Goal: Task Accomplishment & Management: Manage account settings

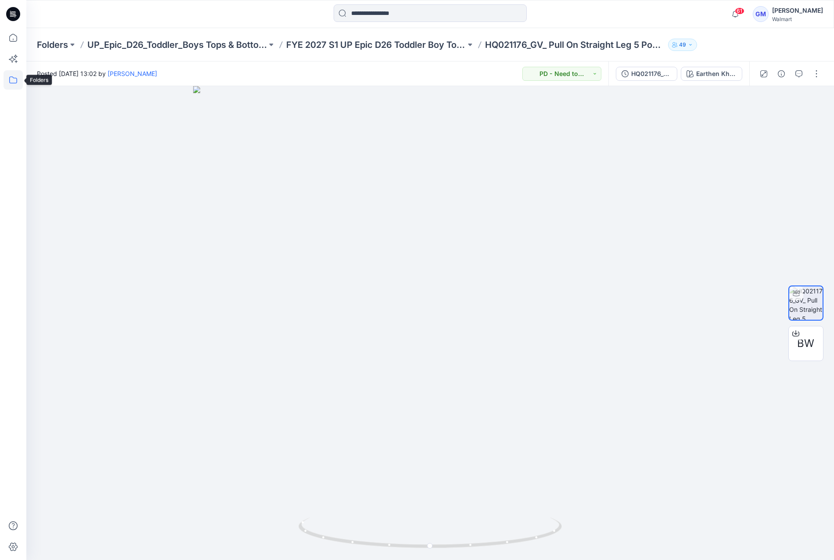
click at [16, 83] on icon at bounding box center [13, 79] width 19 height 19
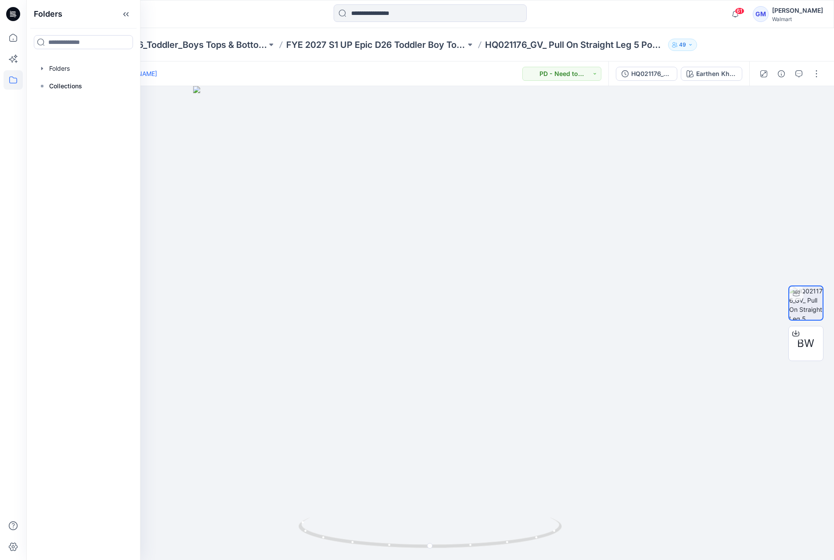
click at [78, 58] on div "Folders Folders Collections" at bounding box center [83, 280] width 114 height 560
click at [77, 67] on div at bounding box center [83, 69] width 100 height 18
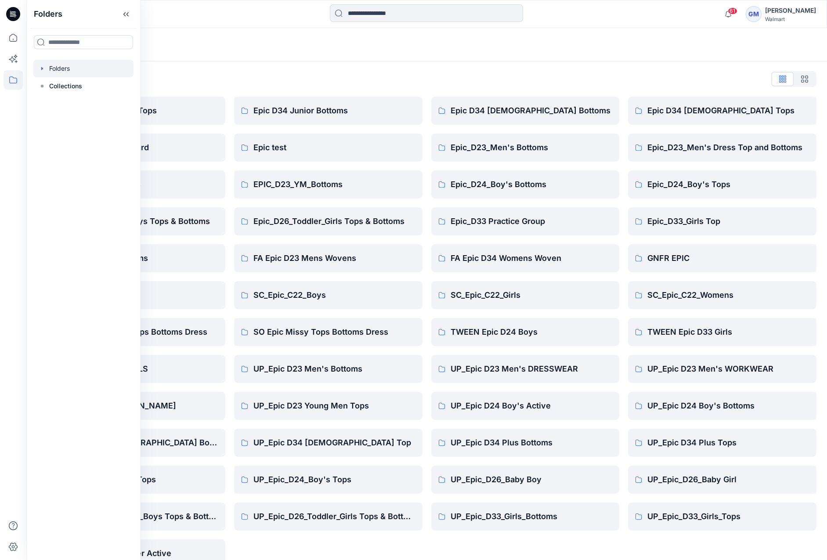
click at [305, 72] on div "Folders List" at bounding box center [426, 79] width 779 height 14
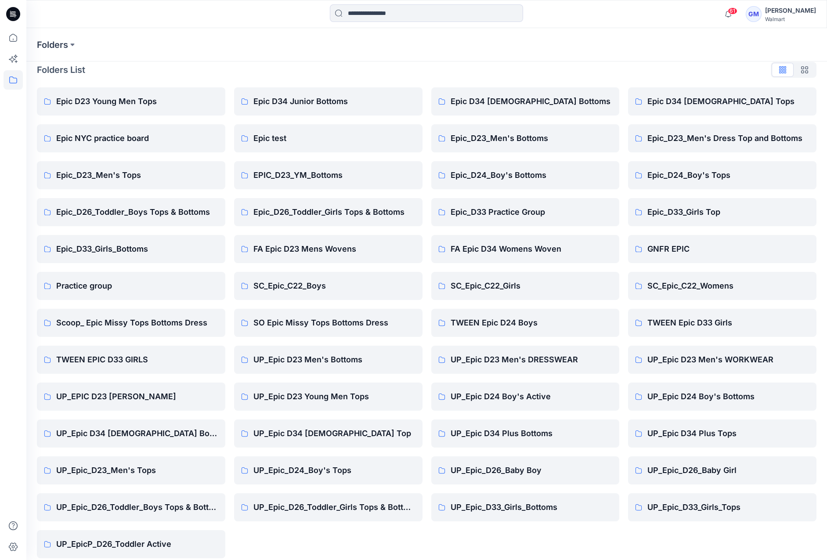
scroll to position [18, 0]
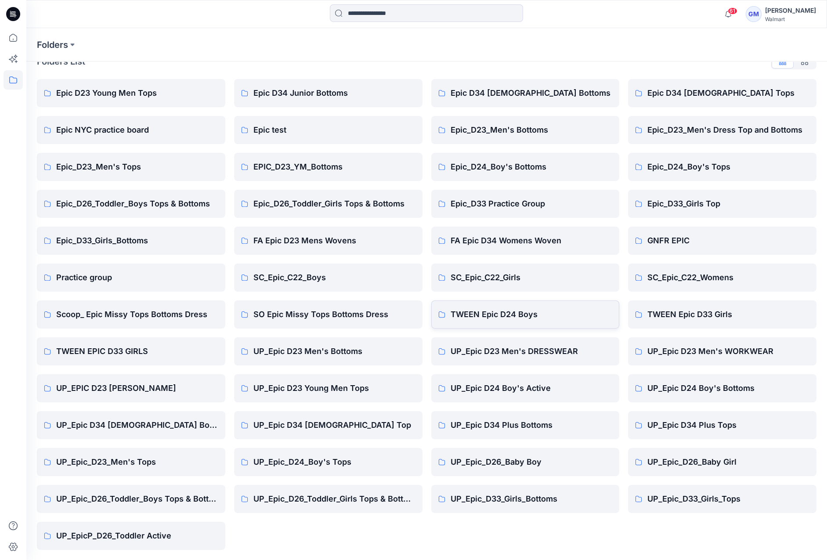
click at [472, 307] on link "TWEEN Epic D24 Boys" at bounding box center [525, 314] width 188 height 28
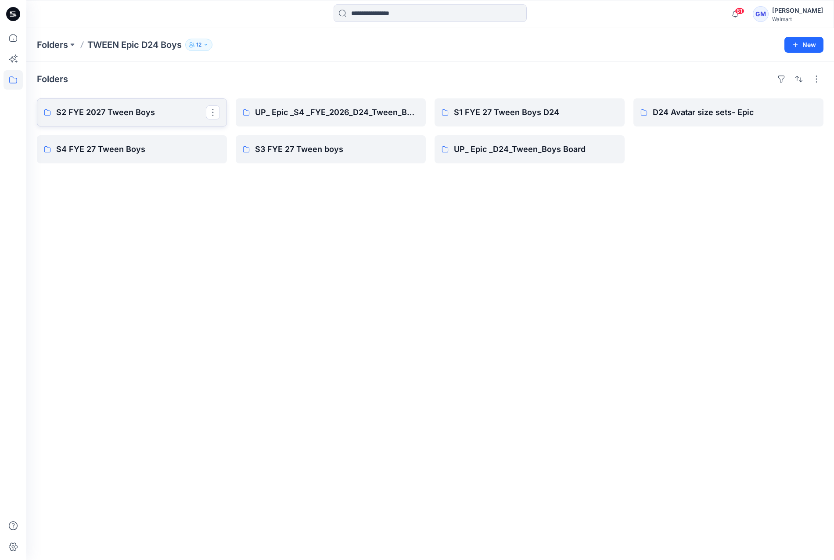
click at [151, 115] on p "S2 FYE 2027 Tween Boys" at bounding box center [131, 112] width 150 height 12
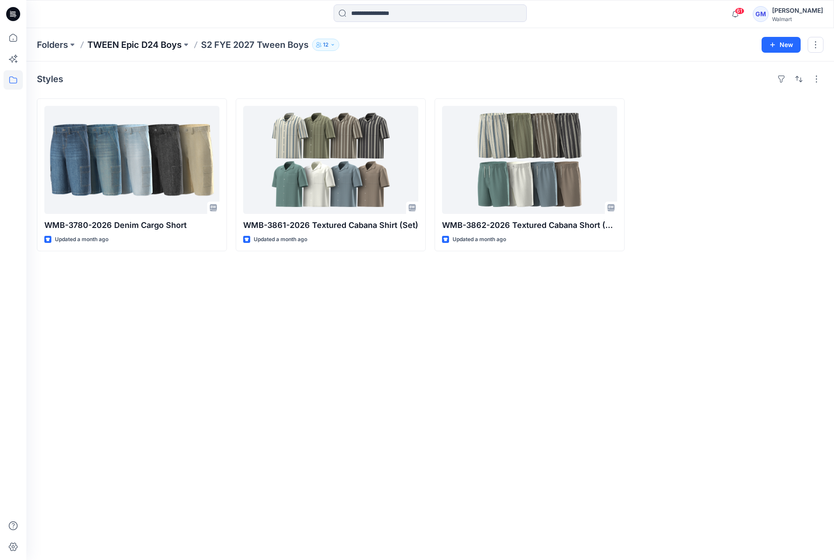
click at [122, 46] on p "TWEEN Epic D24 Boys" at bounding box center [134, 45] width 94 height 12
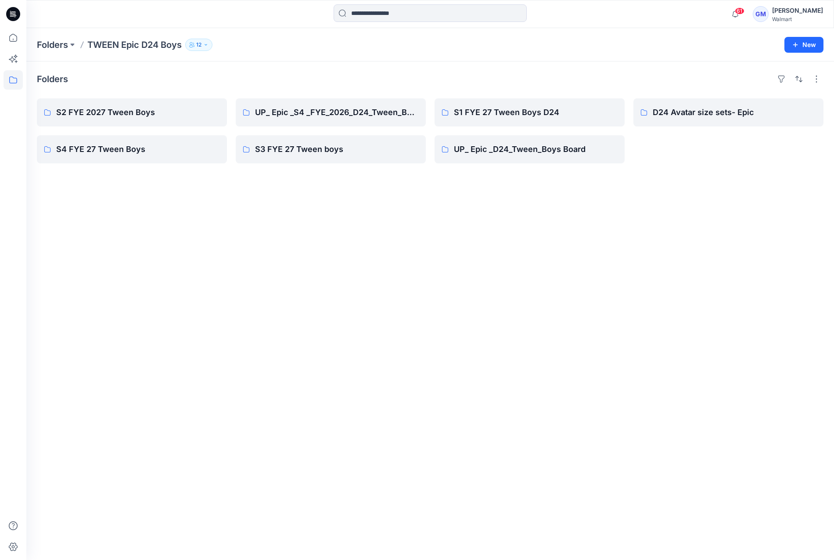
click at [827, 317] on div "Folders S2 FYE 2027 Tween Boys S4 FYE 27 Tween Boys UP_ Epic _S4 _FYE_2026_D24_…" at bounding box center [430, 310] width 808 height 498
click at [558, 109] on p "S1 FYE 27 Tween Boys D24" at bounding box center [529, 112] width 150 height 12
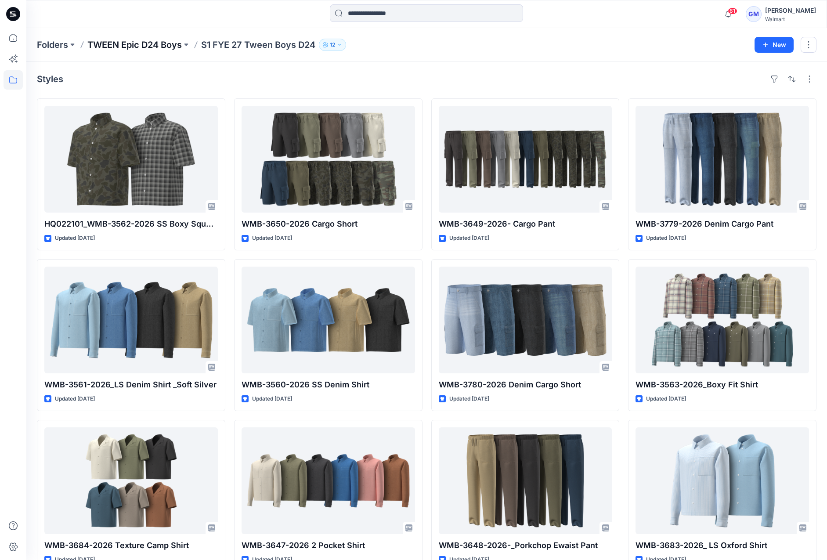
click at [115, 41] on p "TWEEN Epic D24 Boys" at bounding box center [134, 45] width 94 height 12
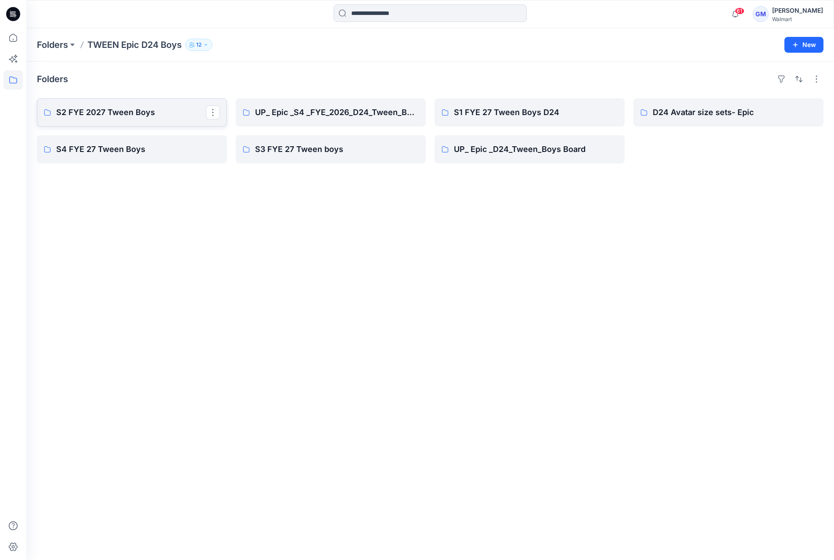
click at [118, 111] on p "S2 FYE 2027 Tween Boys" at bounding box center [131, 112] width 150 height 12
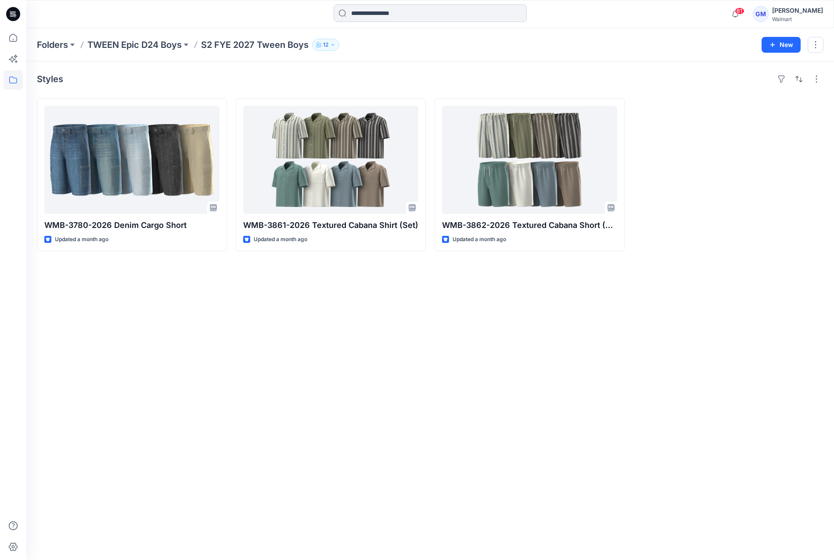
click at [381, 15] on input at bounding box center [430, 13] width 193 height 18
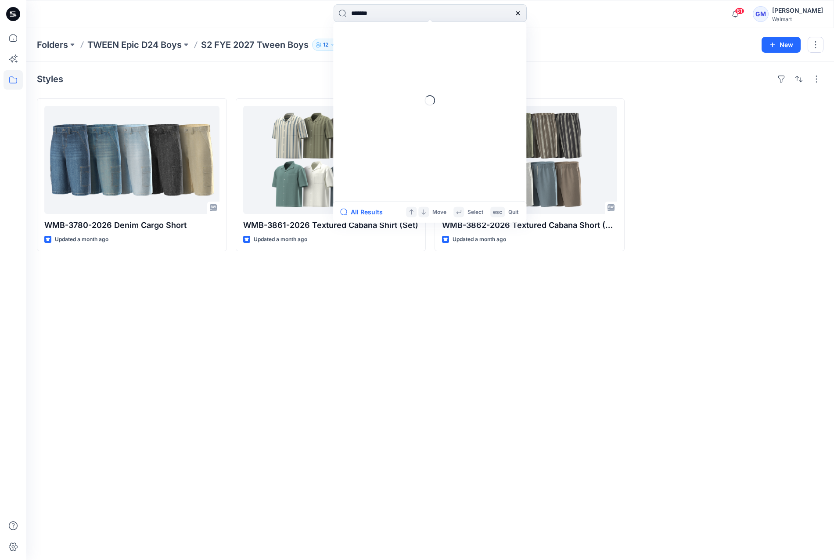
type input "********"
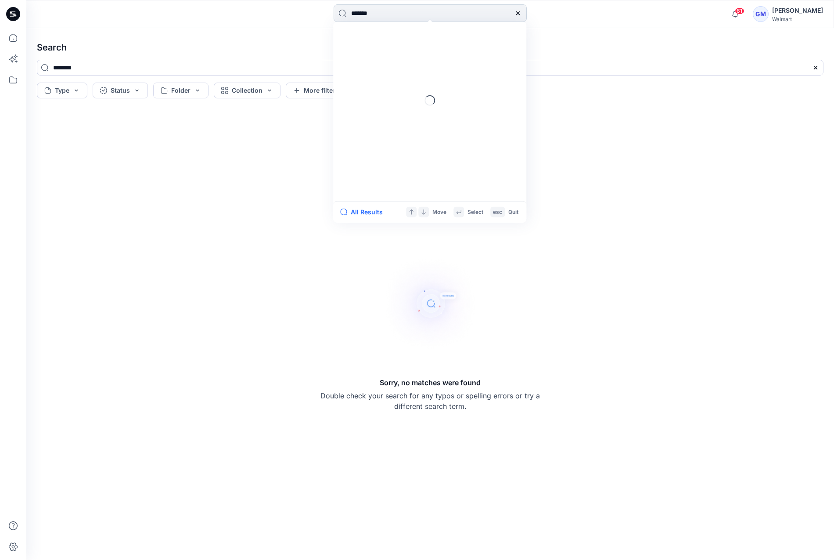
type input "********"
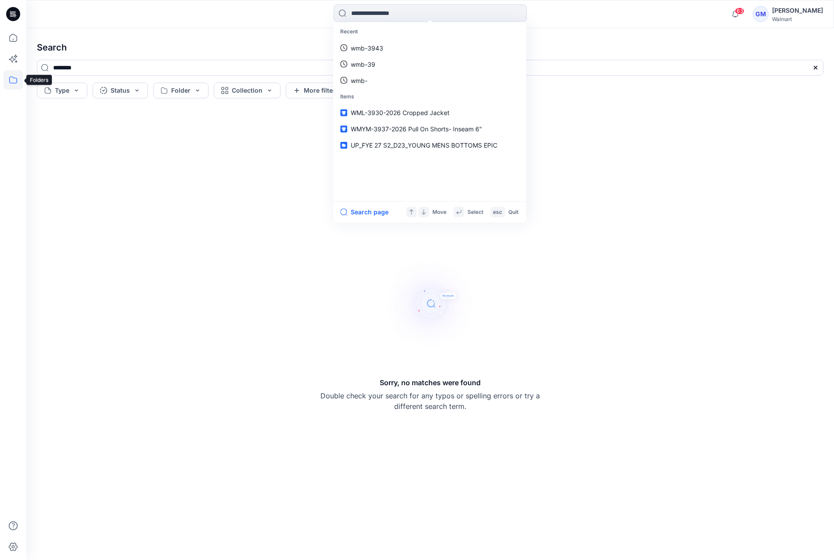
click at [14, 85] on icon at bounding box center [13, 79] width 19 height 19
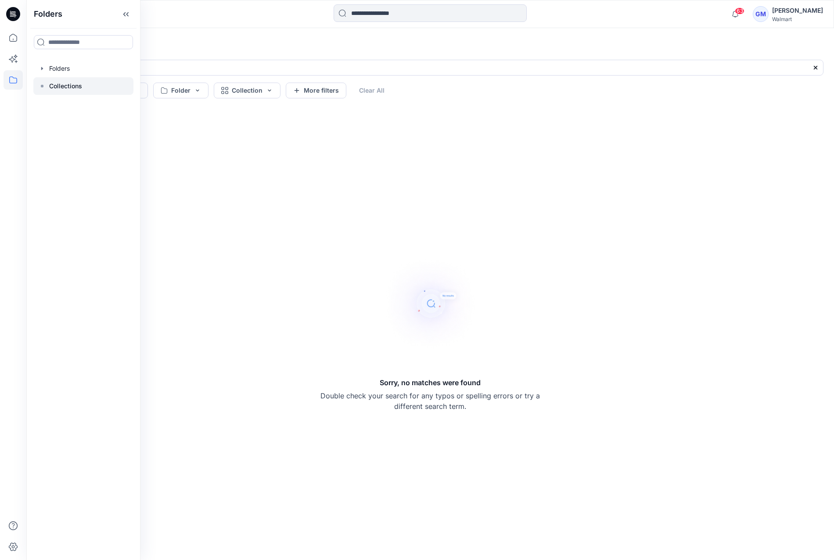
click at [71, 86] on p "Collections" at bounding box center [65, 86] width 33 height 11
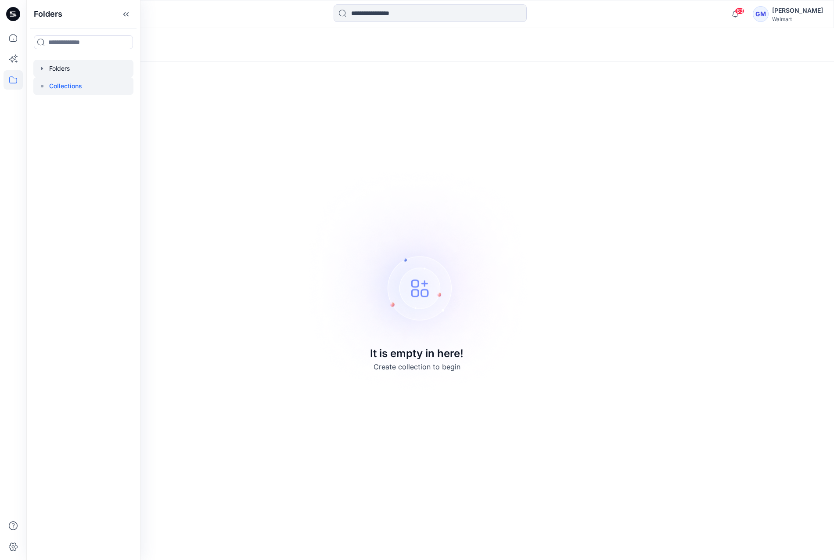
click at [70, 60] on div at bounding box center [83, 69] width 100 height 18
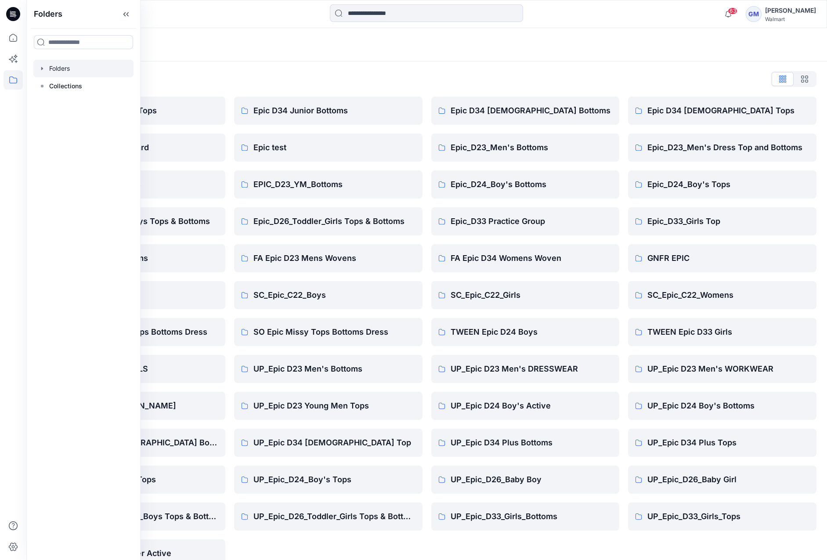
click at [278, 69] on div "Folders List Epic D23 Young Men Tops Epic NYC practice board Epic_D23_Men's Top…" at bounding box center [426, 319] width 800 height 516
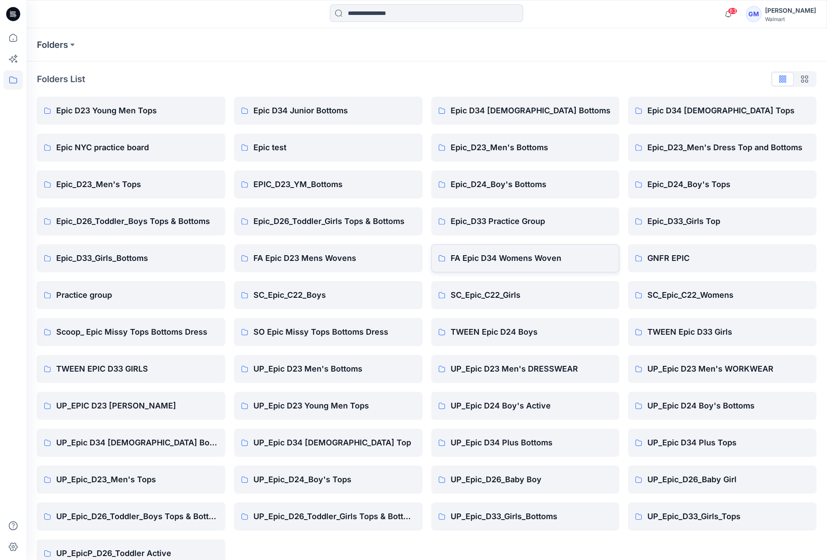
click at [488, 259] on p "FA Epic D34 Womens Woven" at bounding box center [531, 258] width 162 height 12
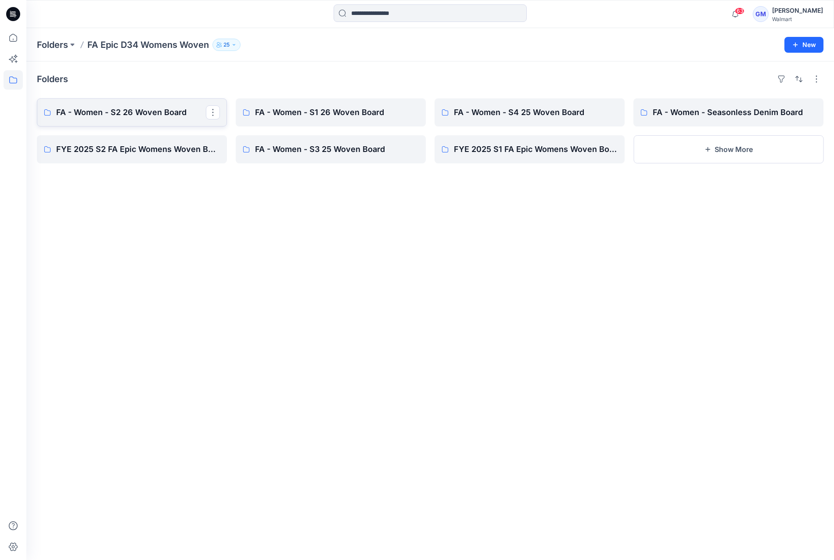
click at [152, 98] on link "FA - Women - S2 26 Woven Board" at bounding box center [132, 112] width 190 height 28
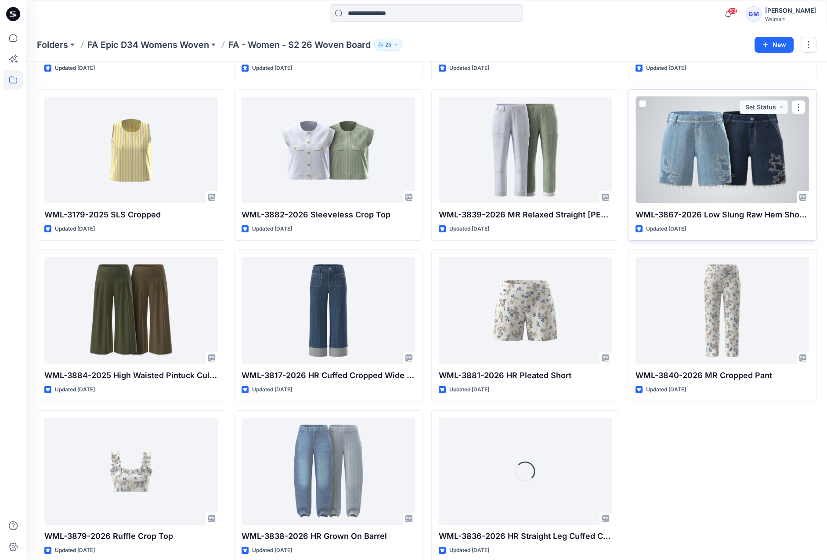
scroll to position [663, 0]
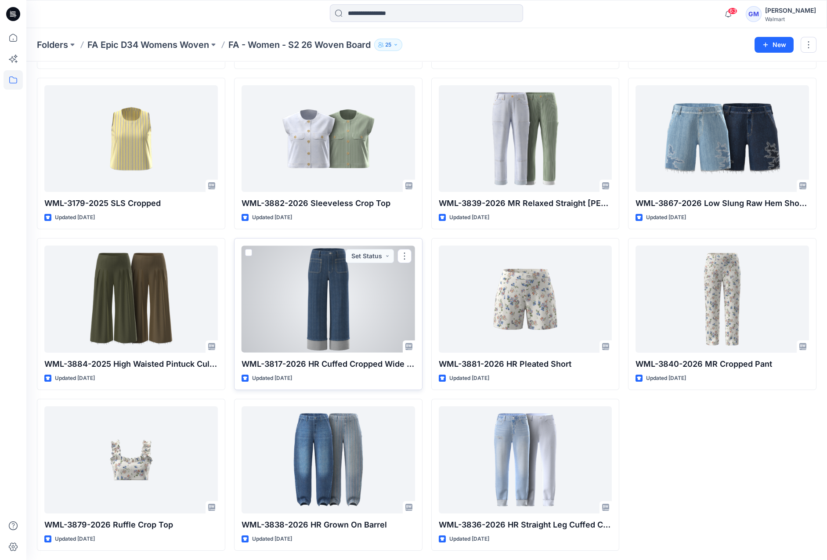
click at [342, 284] on div at bounding box center [327, 298] width 173 height 107
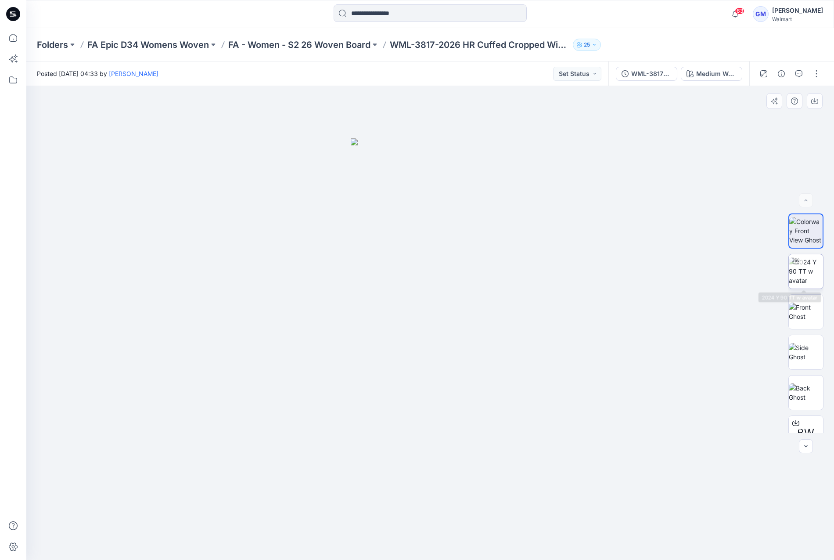
click at [802, 263] on img at bounding box center [806, 271] width 34 height 28
click at [306, 43] on p "FA - Women - S2 26 Woven Board" at bounding box center [299, 45] width 142 height 12
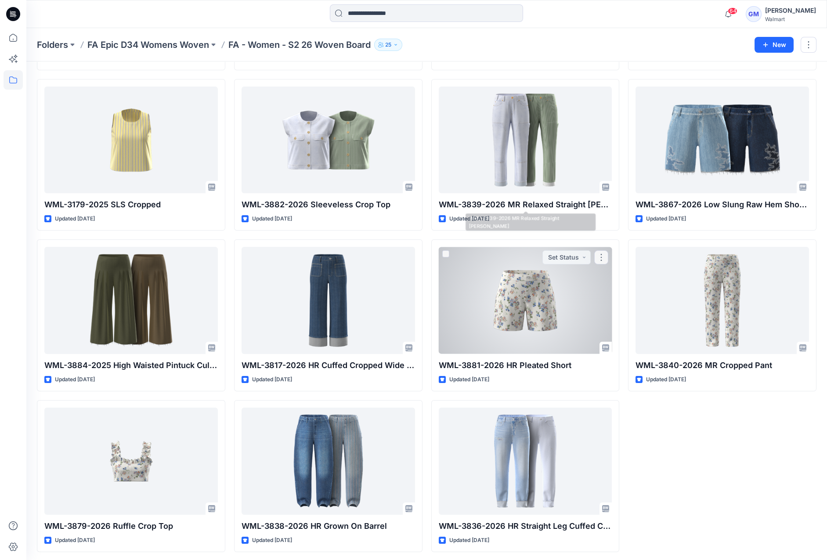
scroll to position [663, 0]
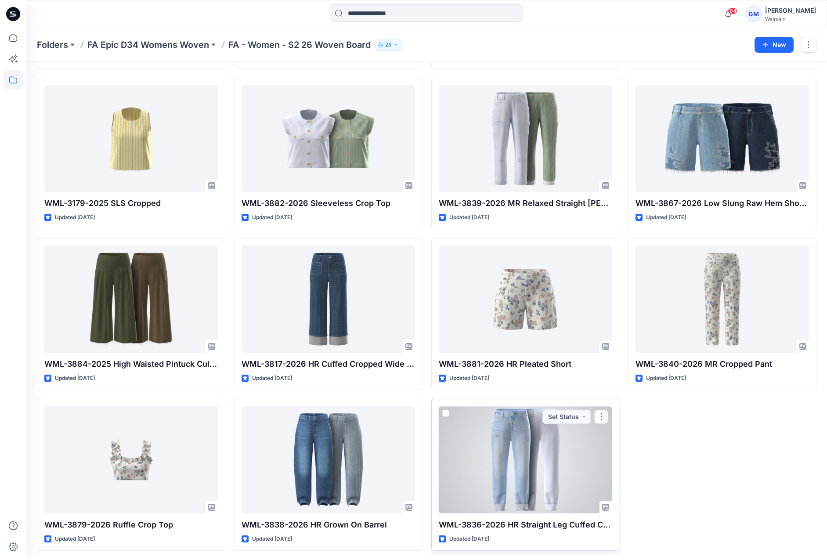
click at [531, 466] on div at bounding box center [525, 459] width 173 height 107
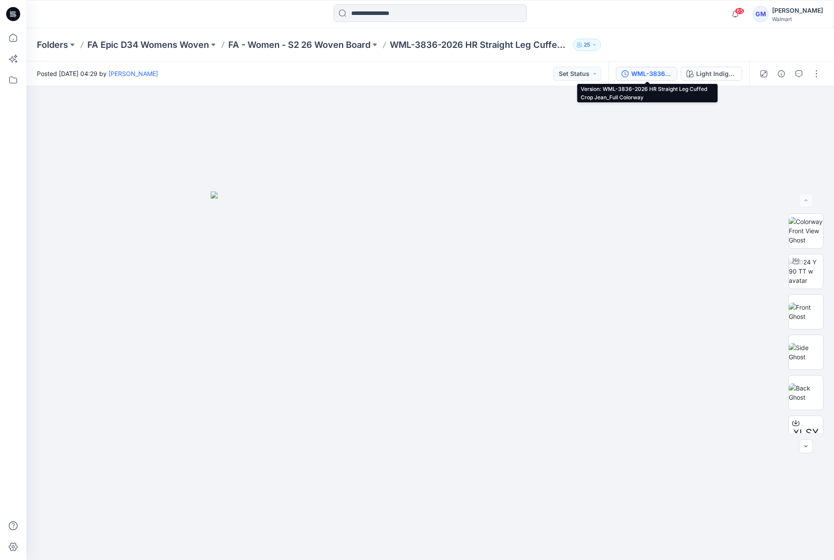
click at [665, 73] on div "WML-3836-2026 HR Straight Leg Cuffed Crop Jean_Full Colorway" at bounding box center [651, 74] width 40 height 10
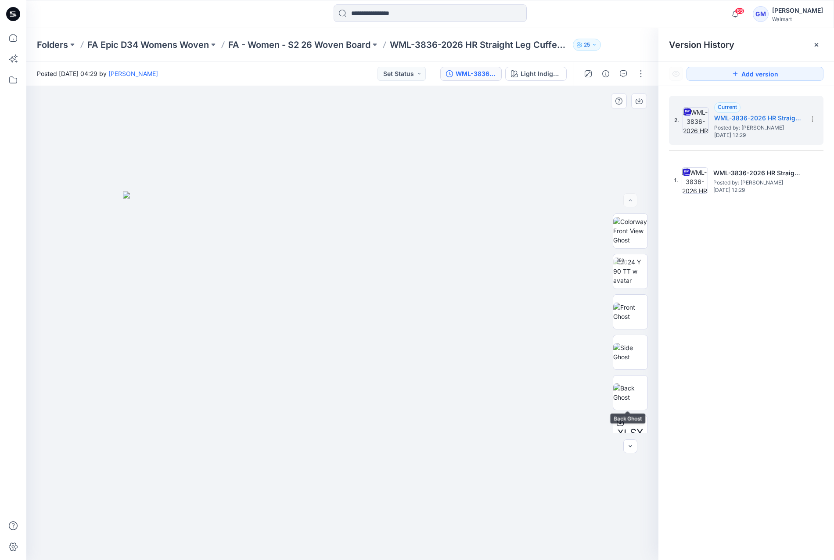
click at [653, 383] on div "XLSX BW" at bounding box center [630, 322] width 56 height 219
click at [641, 387] on img at bounding box center [630, 392] width 34 height 18
click at [541, 80] on button "Light Indigo Wash" at bounding box center [535, 74] width 61 height 14
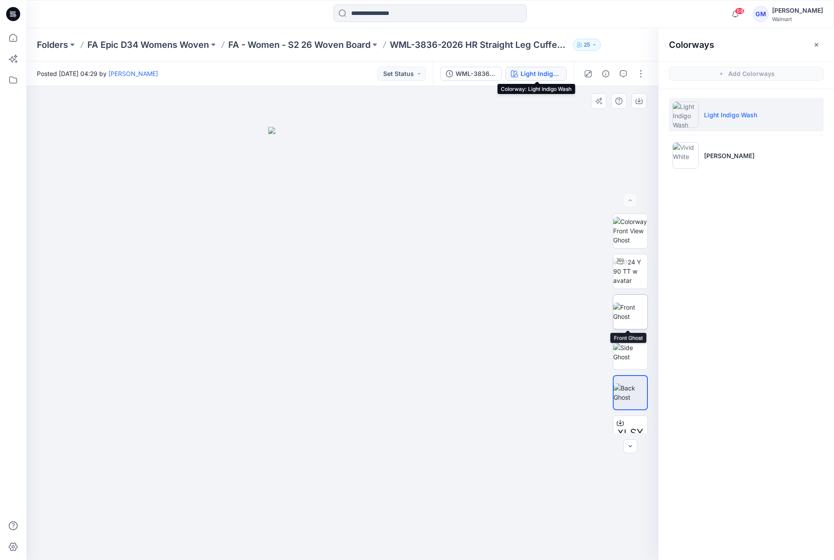
click at [633, 311] on img at bounding box center [630, 311] width 34 height 18
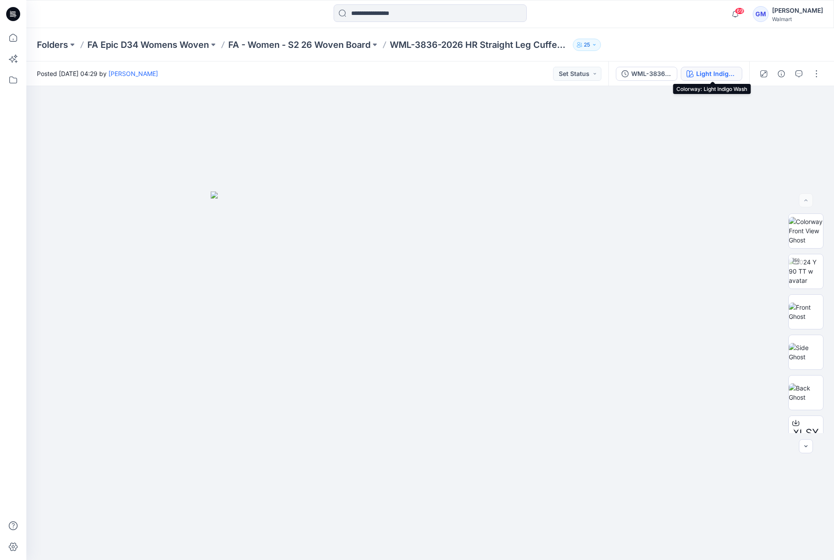
click at [722, 70] on div "Light Indigo Wash" at bounding box center [716, 74] width 40 height 10
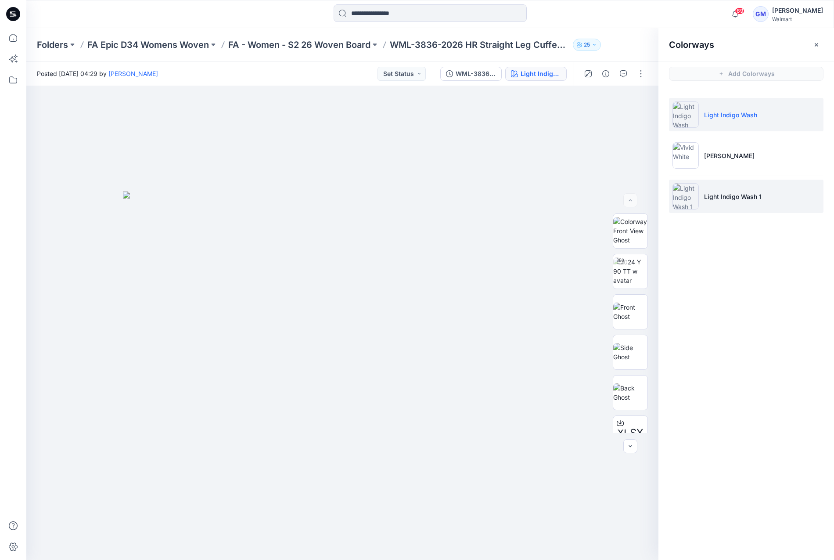
click at [719, 204] on li "Light Indigo Wash 1" at bounding box center [746, 196] width 155 height 33
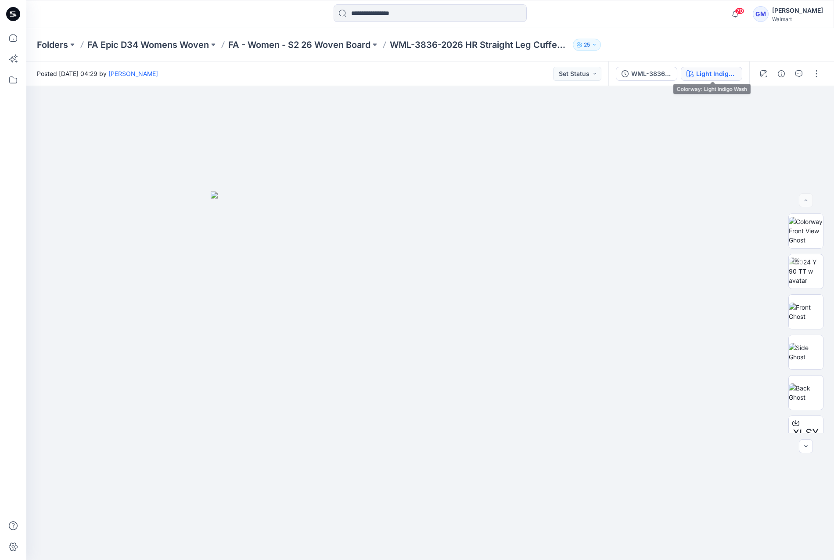
click at [698, 73] on div "Light Indigo Wash" at bounding box center [716, 74] width 40 height 10
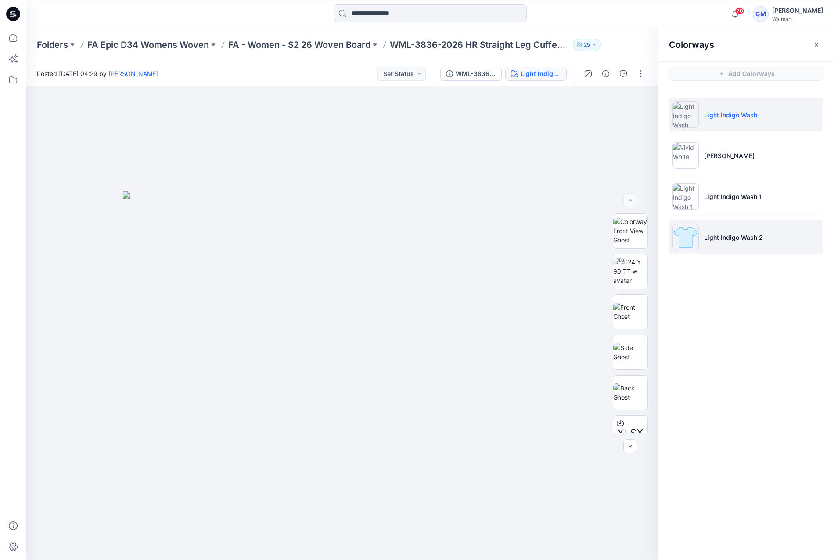
click at [763, 230] on li "Light Indigo Wash 2" at bounding box center [746, 236] width 155 height 33
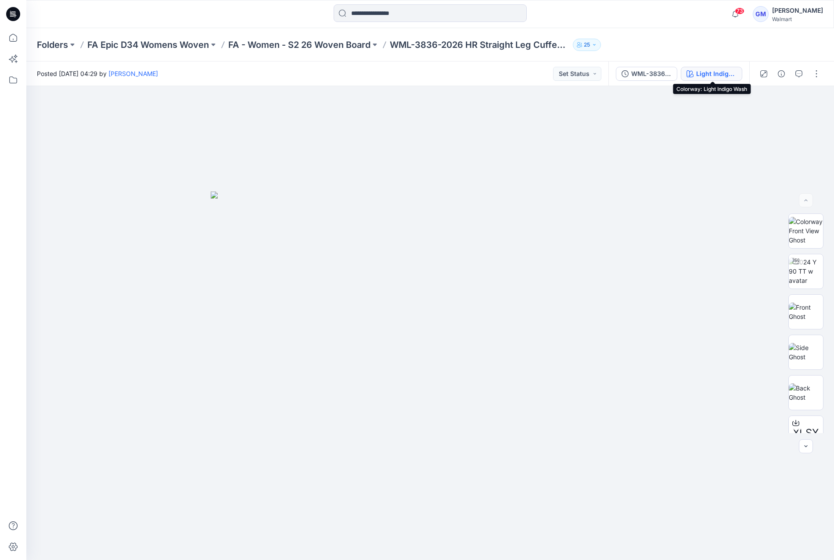
click at [699, 69] on div "Light Indigo Wash" at bounding box center [716, 74] width 40 height 10
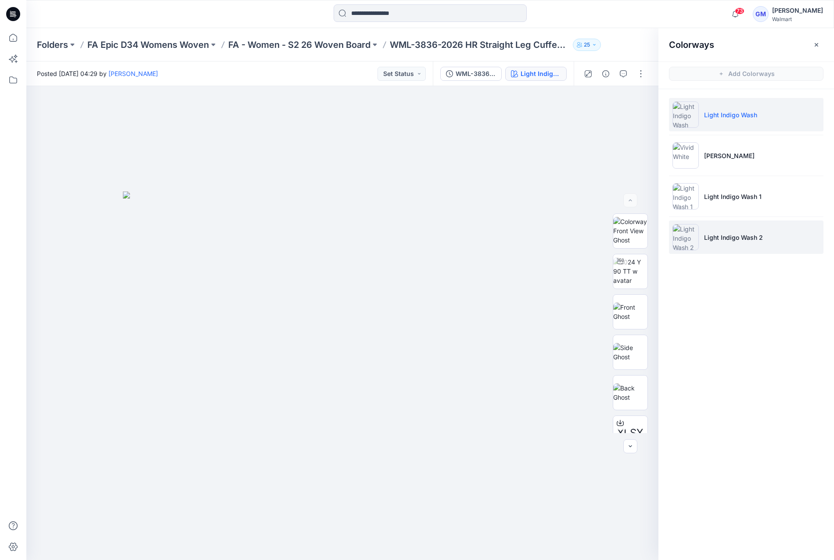
click at [743, 220] on li "Light Indigo Wash 2" at bounding box center [746, 236] width 155 height 33
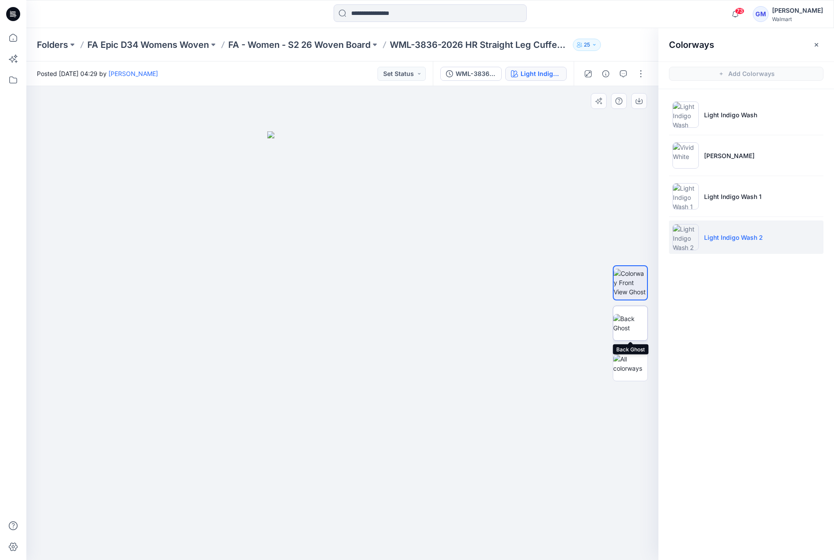
click at [641, 322] on img at bounding box center [630, 323] width 34 height 18
click at [635, 287] on img at bounding box center [630, 283] width 34 height 28
click at [633, 314] on img at bounding box center [630, 323] width 34 height 18
click at [638, 279] on img at bounding box center [630, 283] width 34 height 28
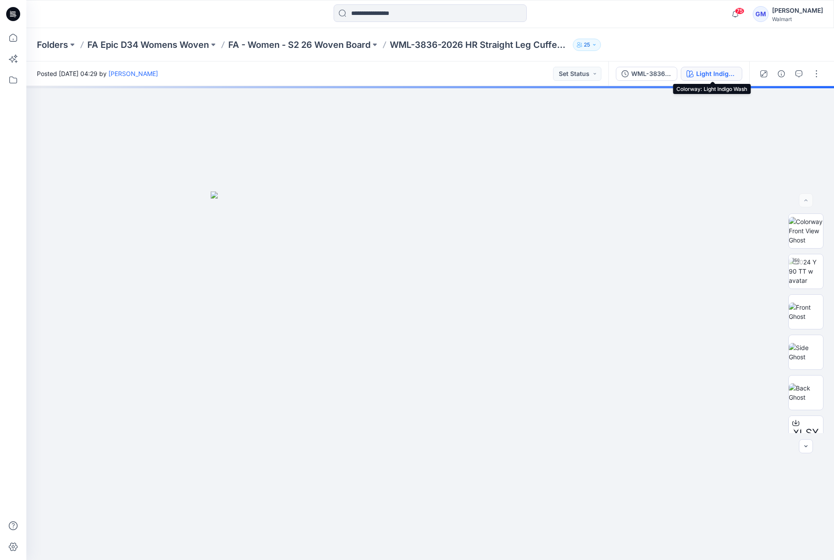
click at [711, 75] on div "Light Indigo Wash" at bounding box center [716, 74] width 40 height 10
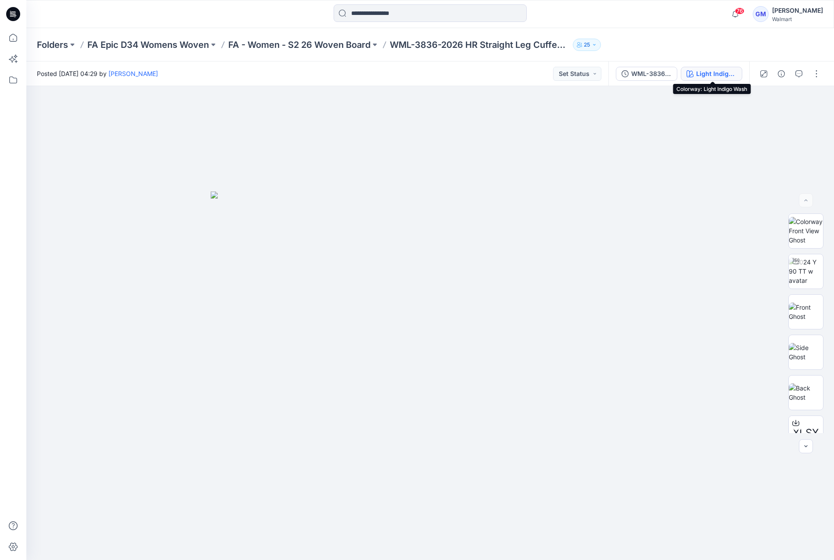
click at [720, 75] on div "Light Indigo Wash" at bounding box center [716, 74] width 40 height 10
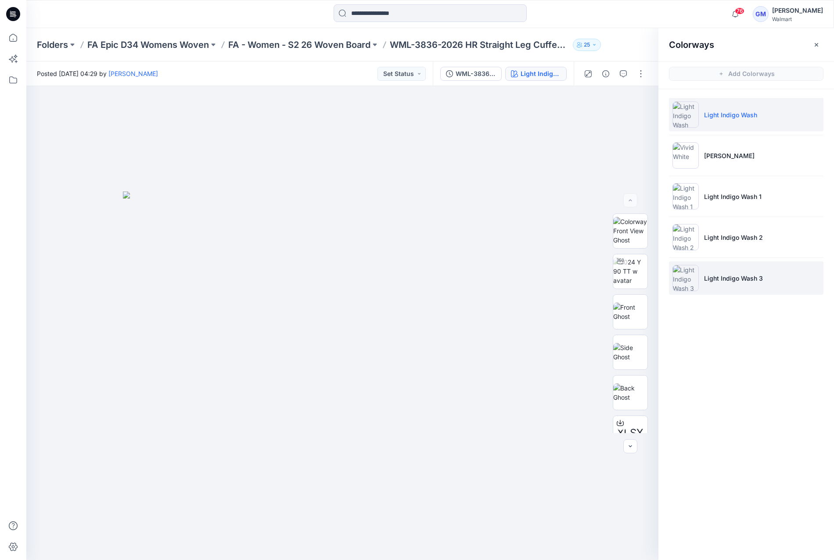
click at [724, 290] on li "Light Indigo Wash 3" at bounding box center [746, 277] width 155 height 33
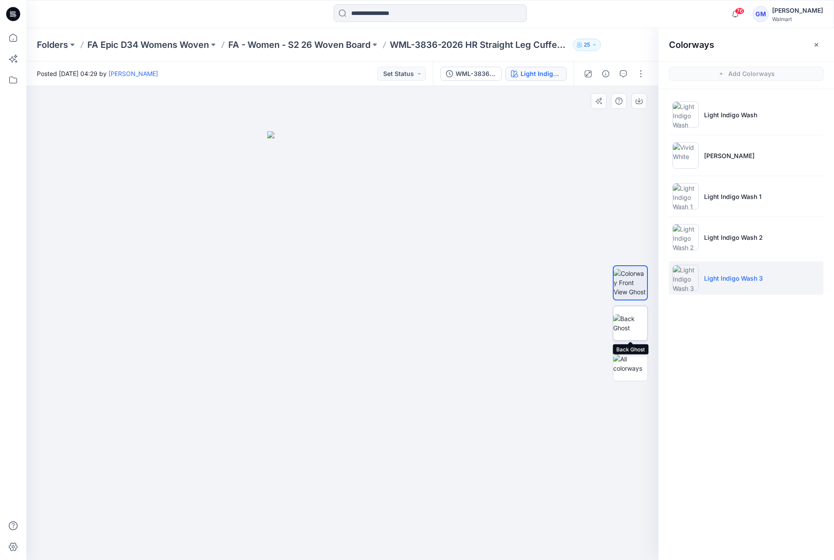
click at [627, 314] on img at bounding box center [630, 323] width 34 height 18
click at [641, 75] on button "button" at bounding box center [641, 74] width 14 height 14
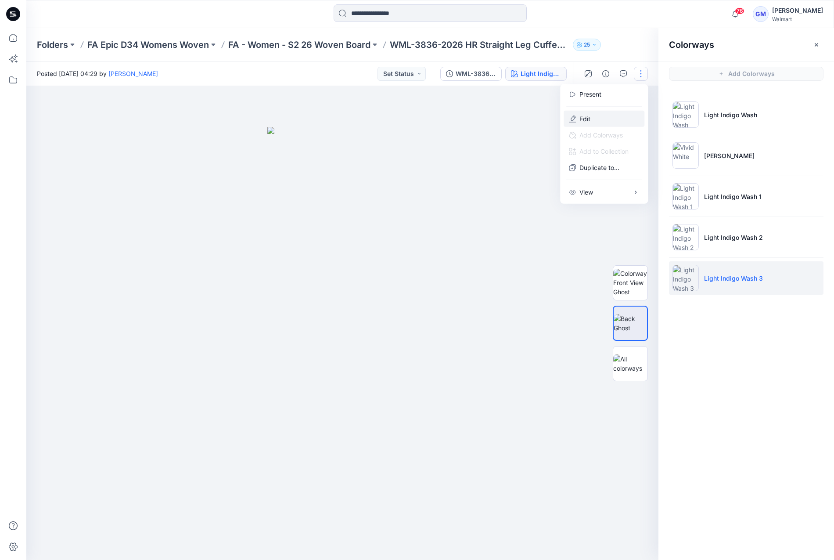
click at [605, 113] on button "Edit" at bounding box center [604, 119] width 81 height 16
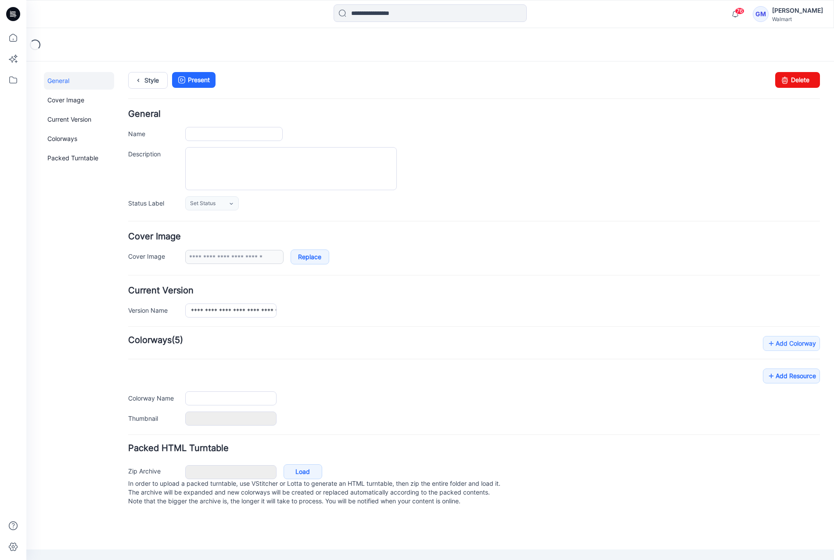
type input "**********"
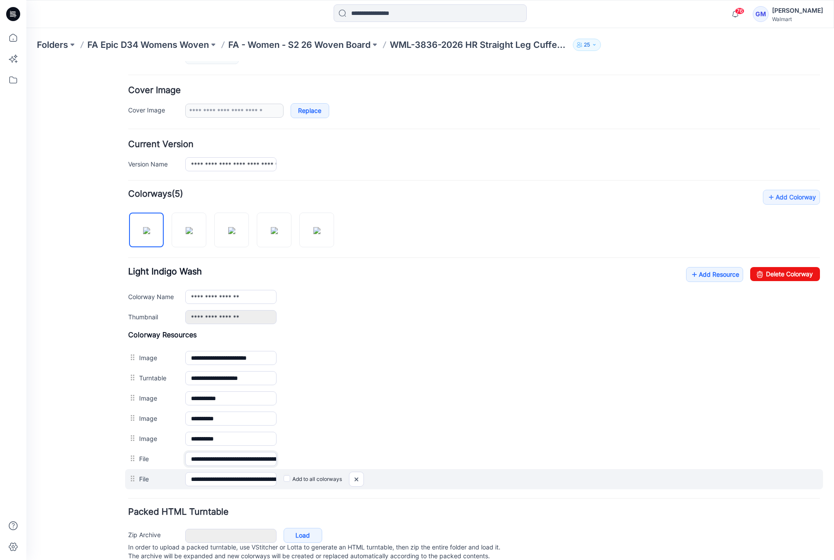
scroll to position [0, 154]
drag, startPoint x: 221, startPoint y: 460, endPoint x: 420, endPoint y: 473, distance: 199.7
click at [420, 473] on div "**********" at bounding box center [474, 409] width 692 height 158
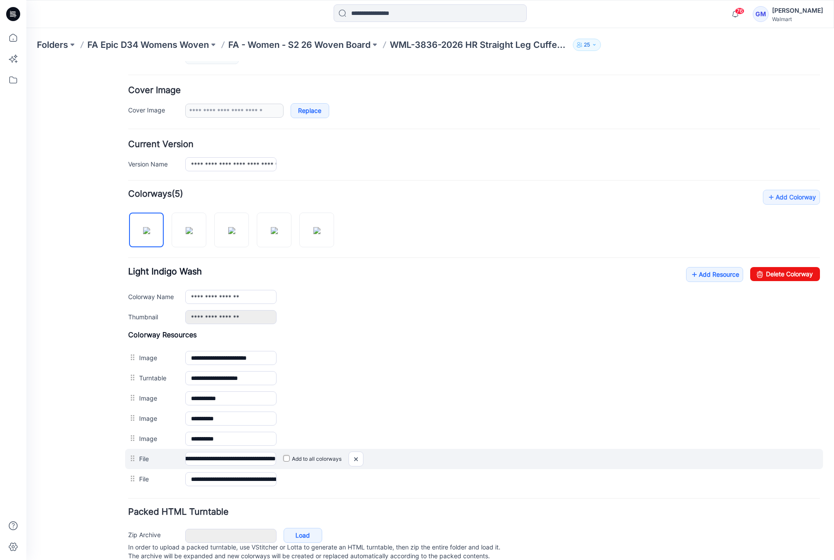
scroll to position [0, 0]
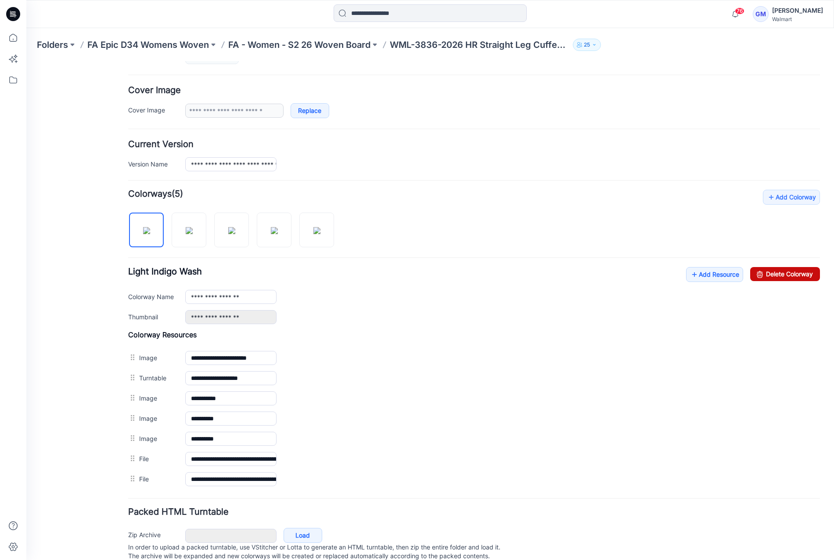
click at [794, 275] on link "Delete Colorway" at bounding box center [785, 274] width 70 height 14
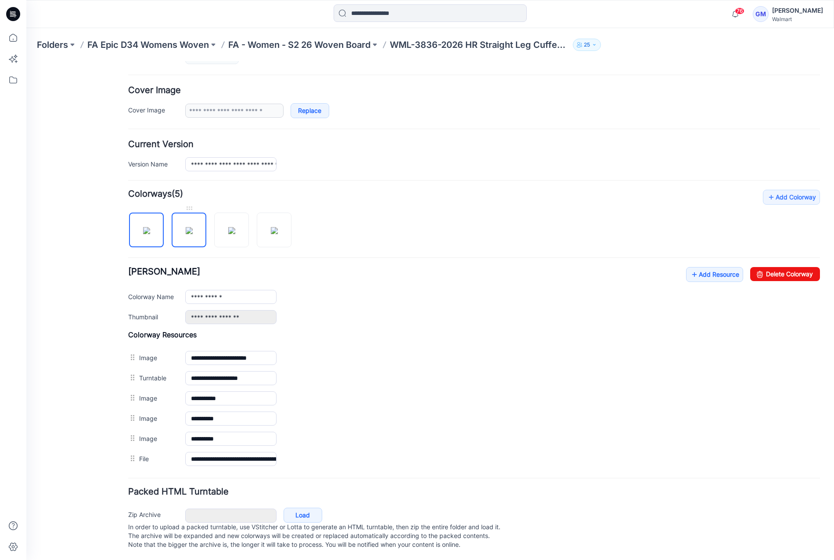
click at [193, 227] on img at bounding box center [189, 230] width 7 height 7
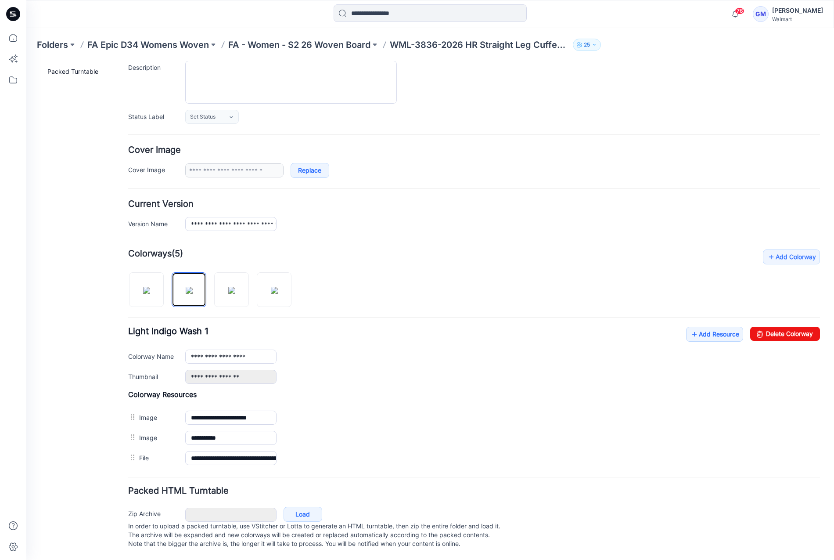
scroll to position [92, 0]
click at [772, 328] on link "Delete Colorway" at bounding box center [785, 334] width 70 height 14
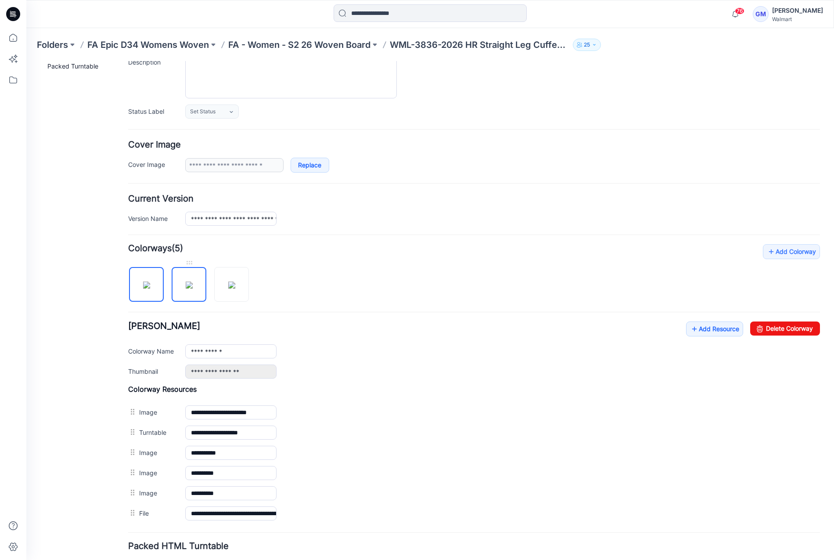
click at [193, 281] on img at bounding box center [189, 284] width 7 height 7
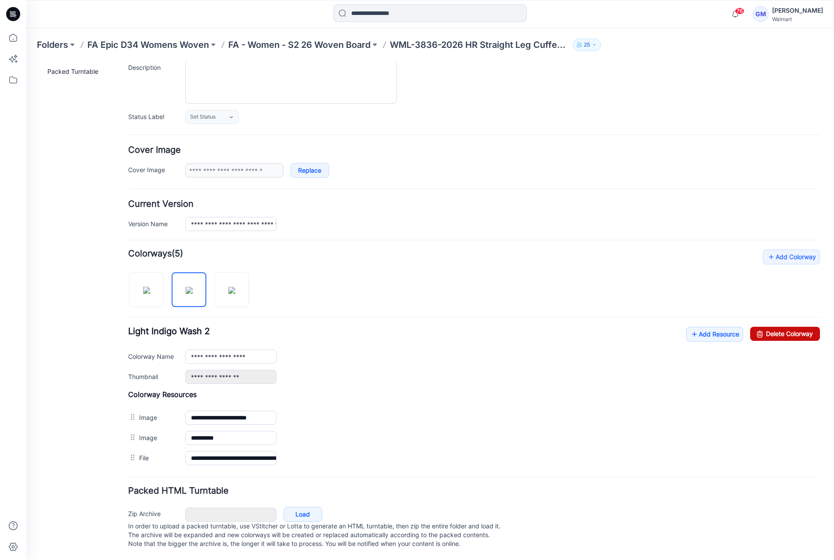
click at [795, 327] on link "Delete Colorway" at bounding box center [785, 334] width 70 height 14
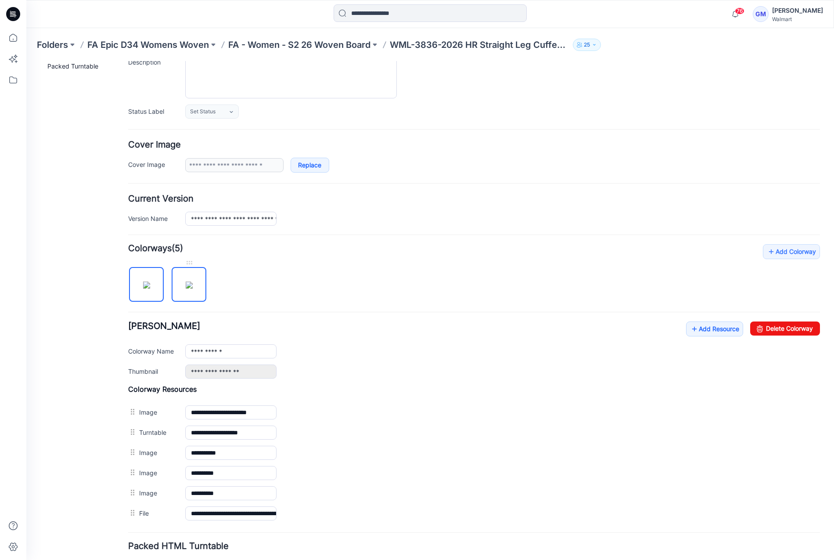
click at [192, 281] on img at bounding box center [189, 284] width 7 height 7
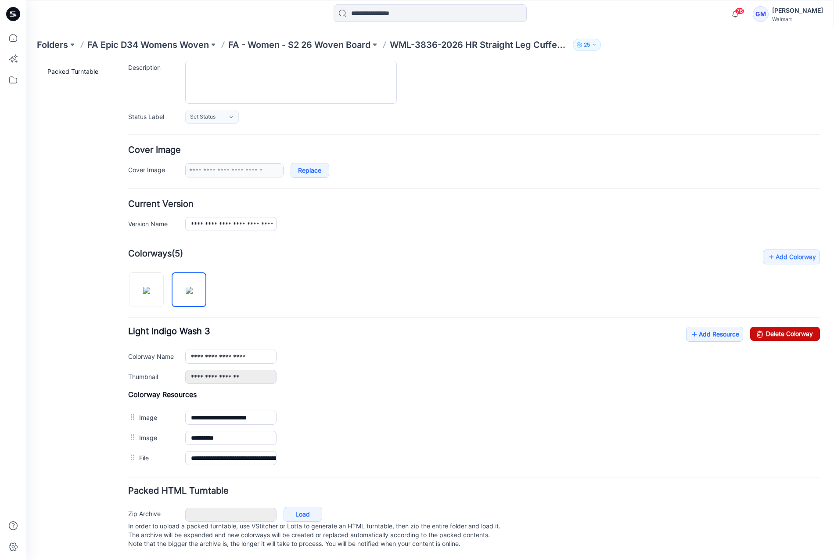
drag, startPoint x: 783, startPoint y: 328, endPoint x: 486, endPoint y: 96, distance: 377.4
click at [784, 328] on link "Delete Colorway" at bounding box center [785, 334] width 70 height 14
type input "**********"
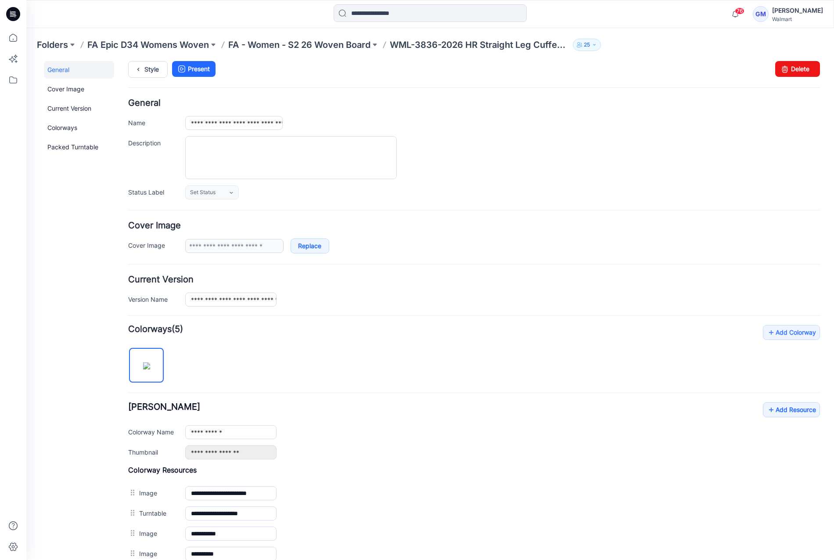
scroll to position [0, 0]
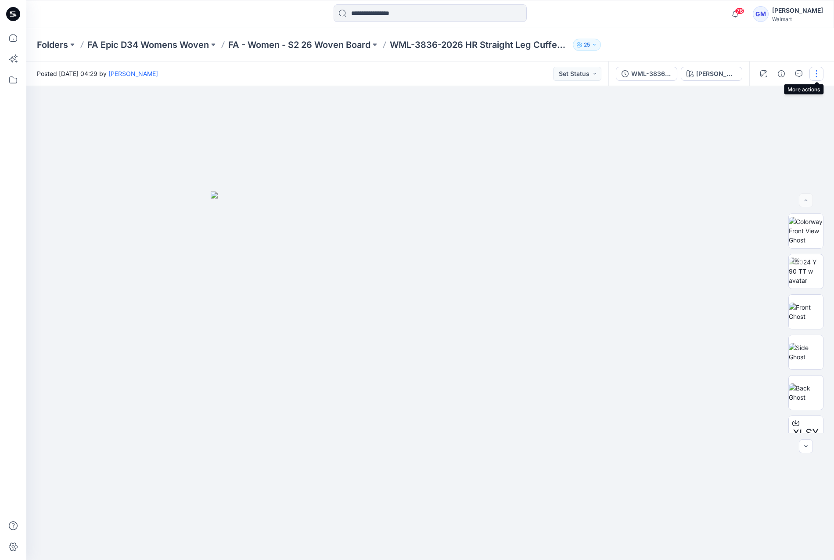
click at [820, 67] on button "button" at bounding box center [816, 74] width 14 height 14
click at [788, 116] on button "Edit" at bounding box center [779, 119] width 81 height 16
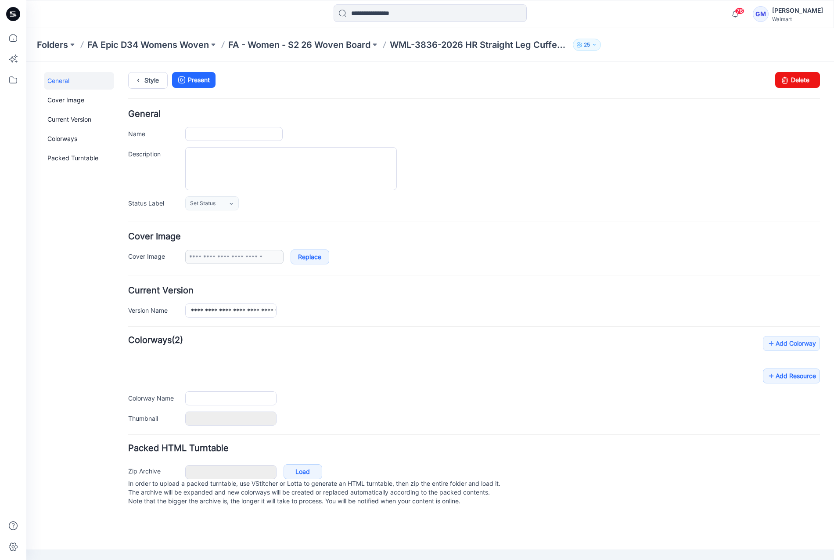
type input "**********"
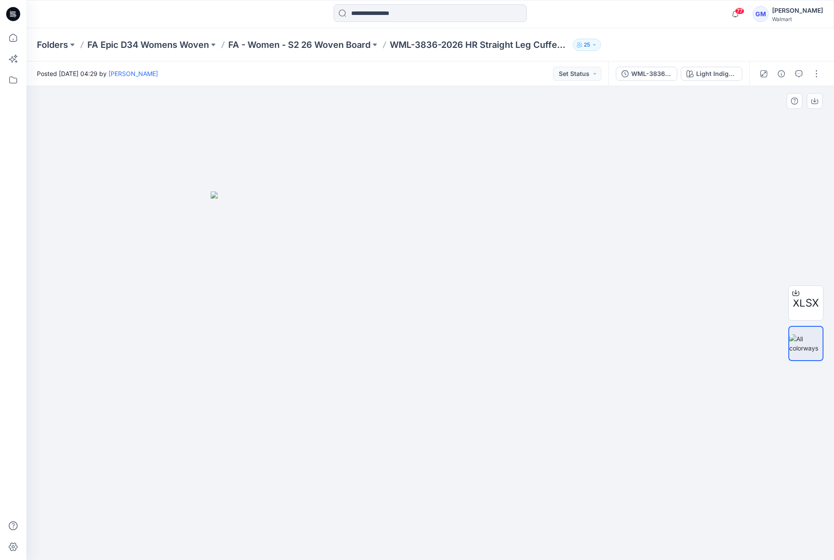
drag, startPoint x: 187, startPoint y: 501, endPoint x: 378, endPoint y: 412, distance: 209.9
click at [187, 501] on div at bounding box center [430, 323] width 808 height 474
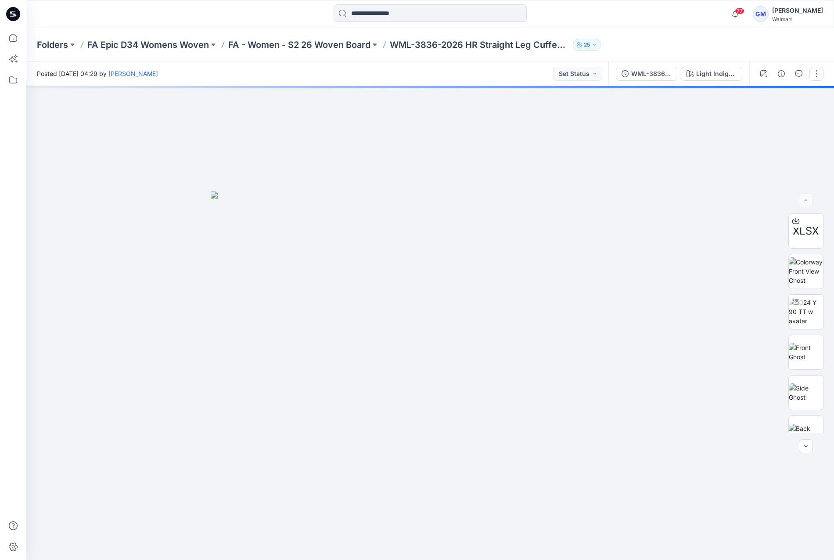
click at [817, 72] on button "button" at bounding box center [816, 74] width 14 height 14
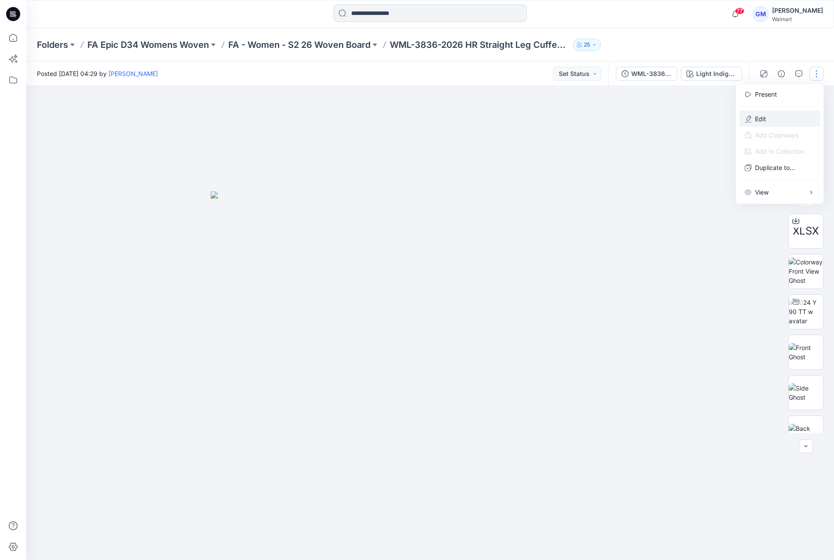
click at [781, 115] on button "Edit" at bounding box center [779, 119] width 81 height 16
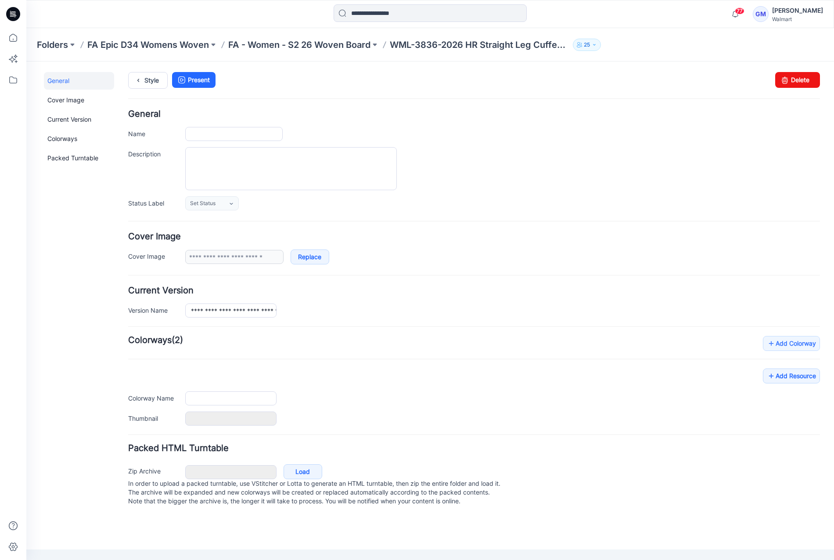
type input "**********"
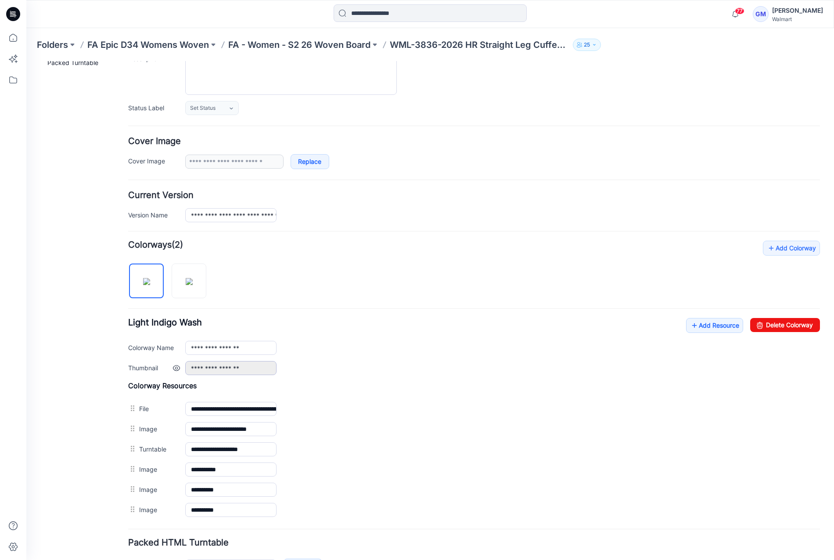
scroll to position [152, 0]
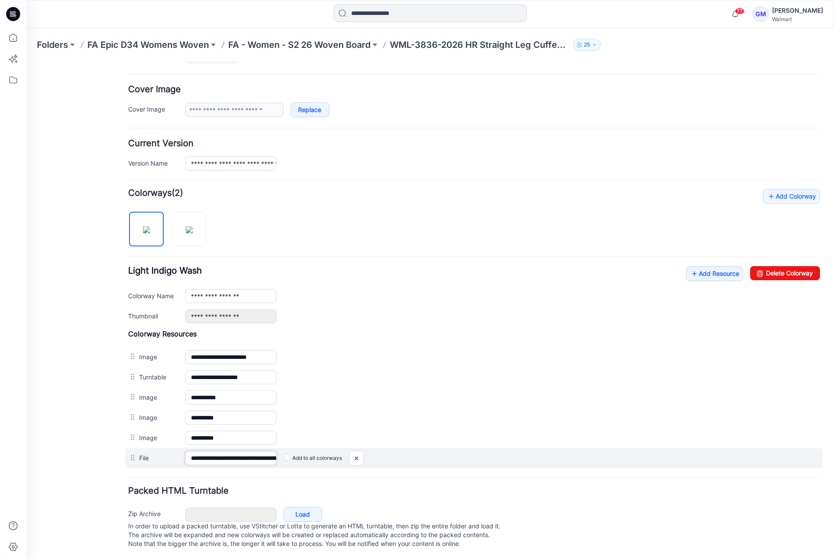
click at [255, 451] on input "**********" at bounding box center [230, 458] width 91 height 14
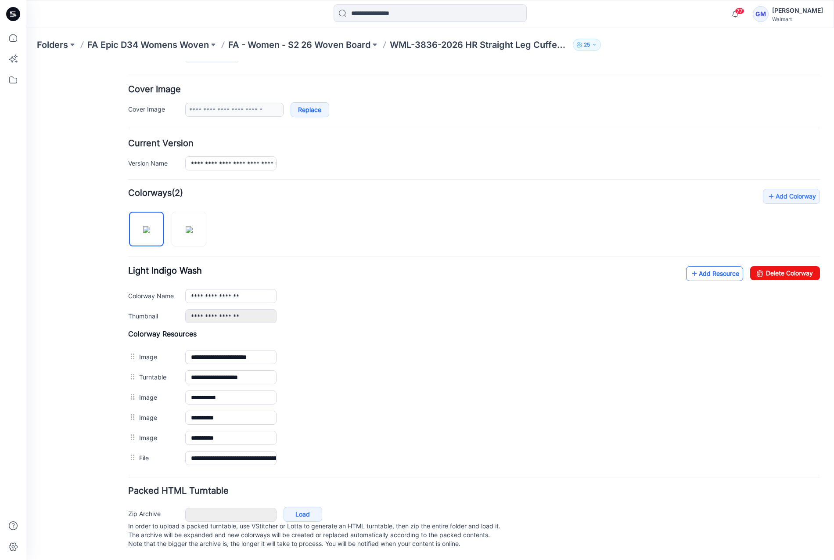
click at [717, 266] on link "Add Resource" at bounding box center [714, 273] width 57 height 15
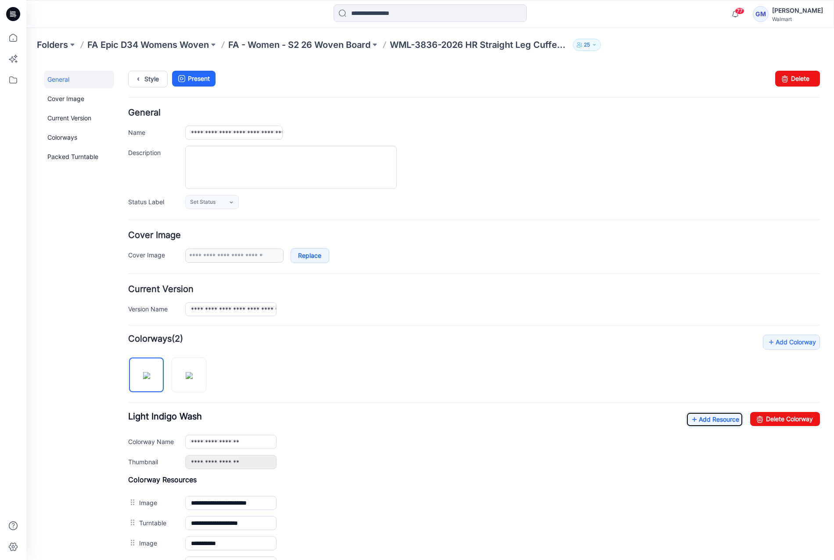
scroll to position [0, 0]
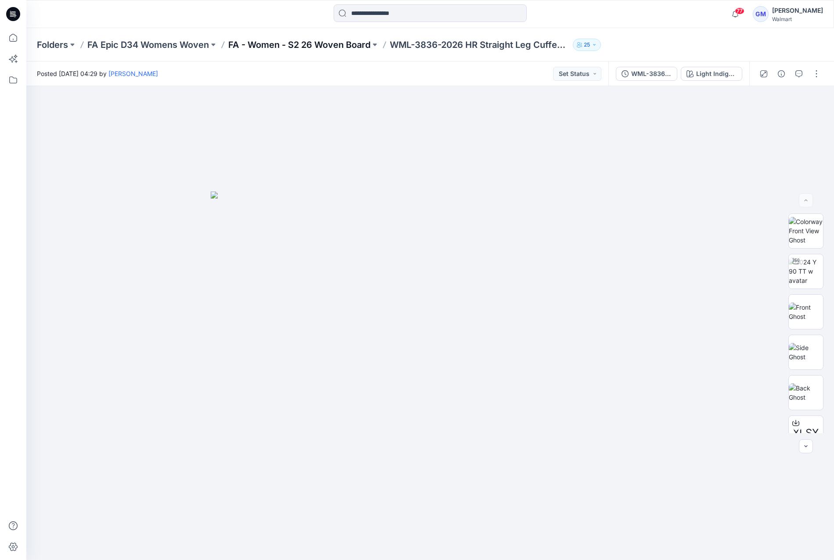
click at [274, 39] on p "FA - Women - S2 26 Woven Board" at bounding box center [299, 45] width 142 height 12
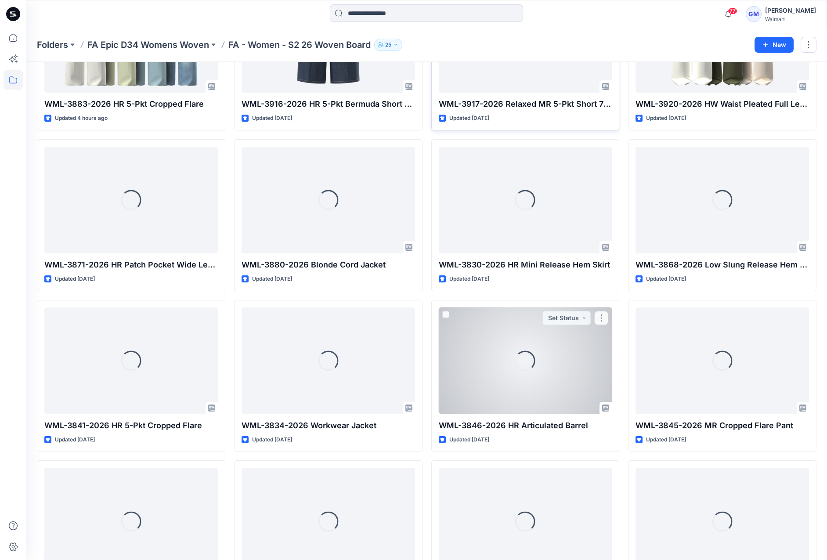
scroll to position [443, 0]
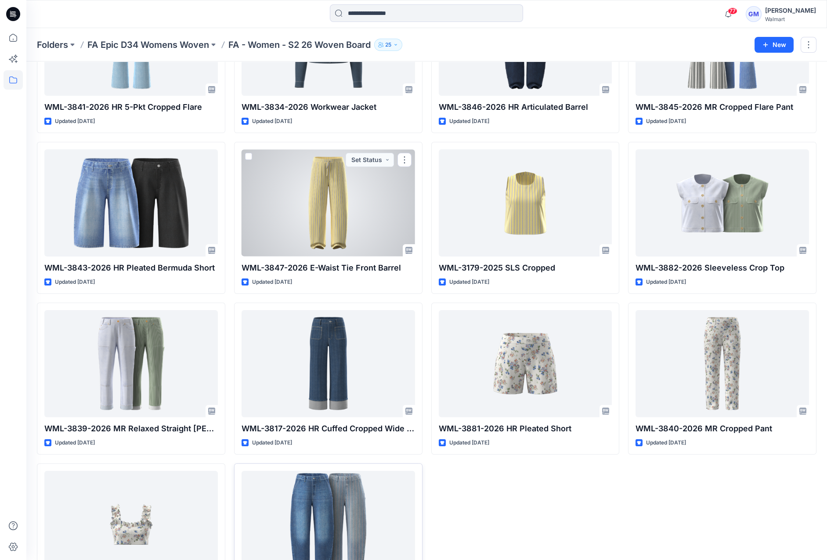
scroll to position [824, 0]
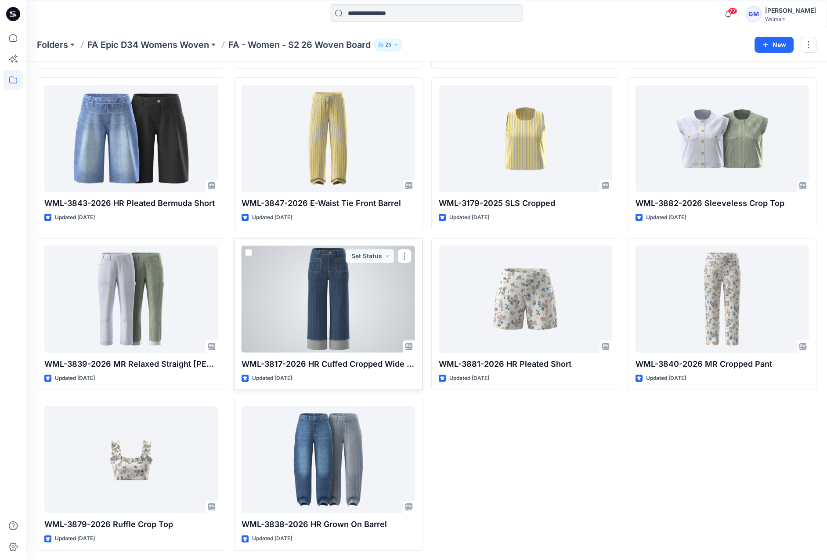
click at [367, 311] on div at bounding box center [327, 298] width 173 height 107
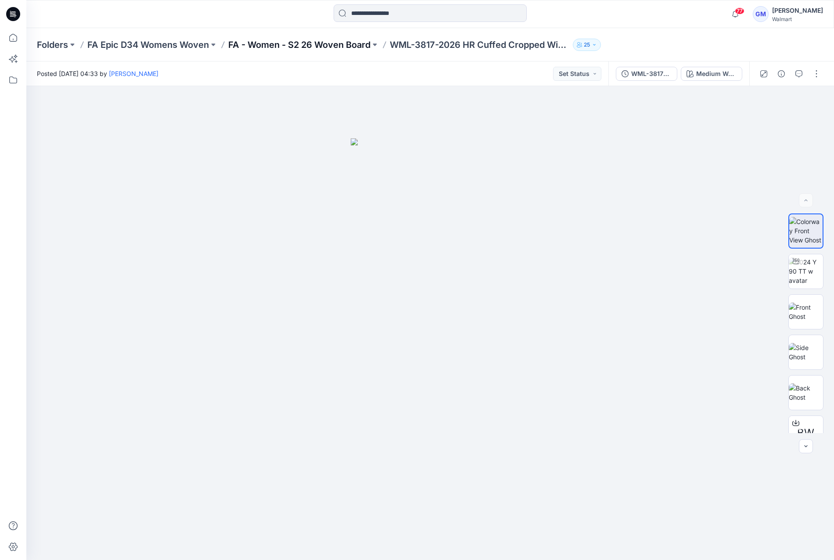
click at [309, 43] on p "FA - Women - S2 26 Woven Board" at bounding box center [299, 45] width 142 height 12
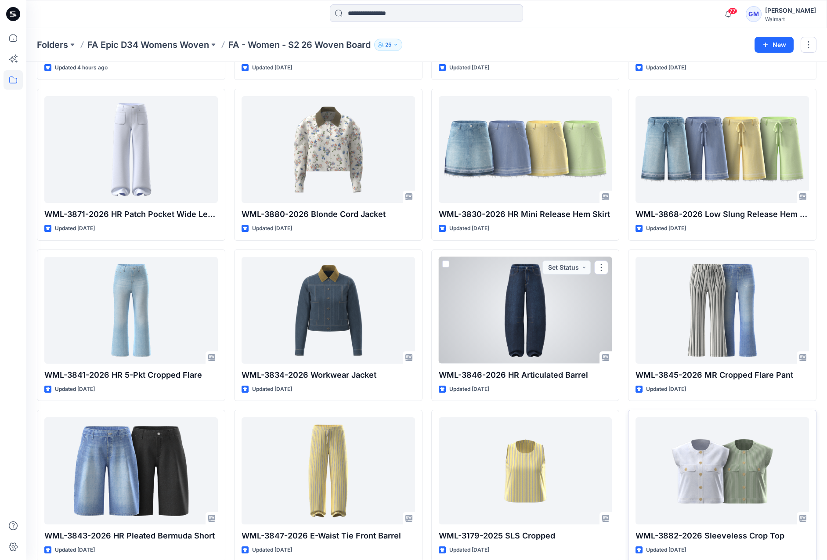
scroll to position [534, 0]
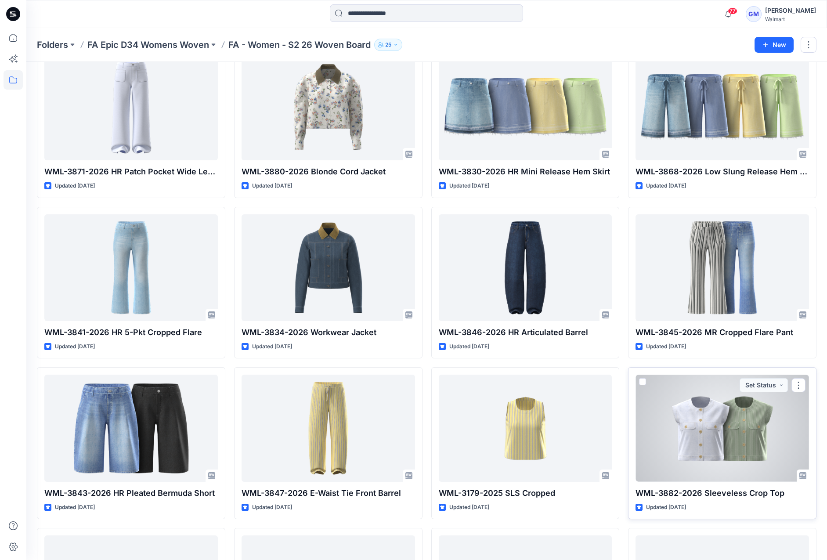
click at [677, 394] on div at bounding box center [721, 427] width 173 height 107
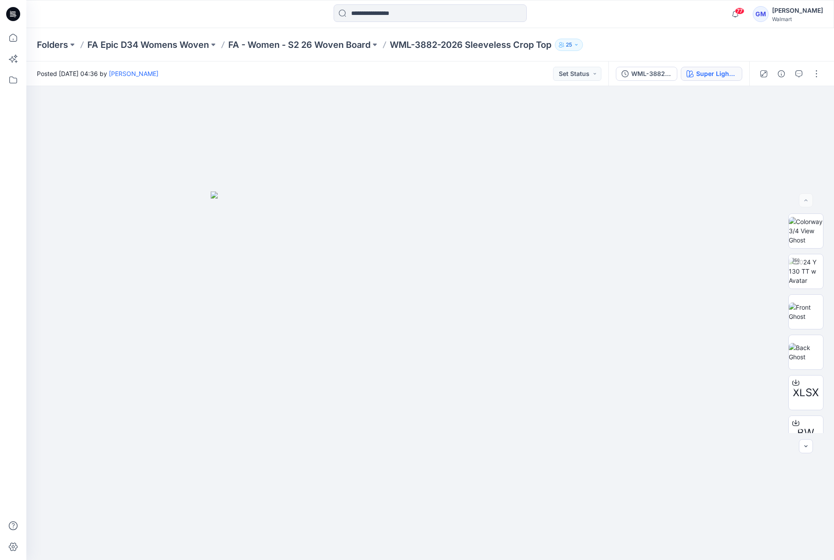
click at [720, 69] on div "Super Light Wash" at bounding box center [716, 74] width 40 height 10
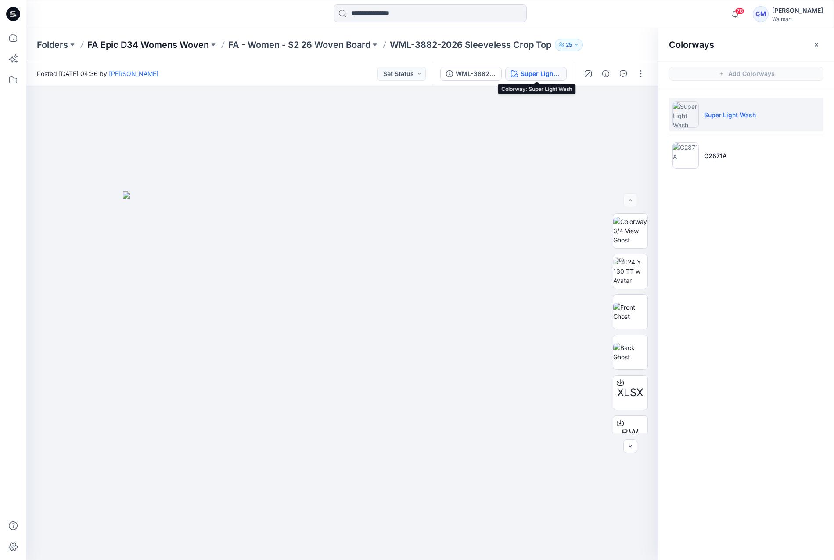
click at [141, 41] on p "FA Epic D34 Womens Woven" at bounding box center [148, 45] width 122 height 12
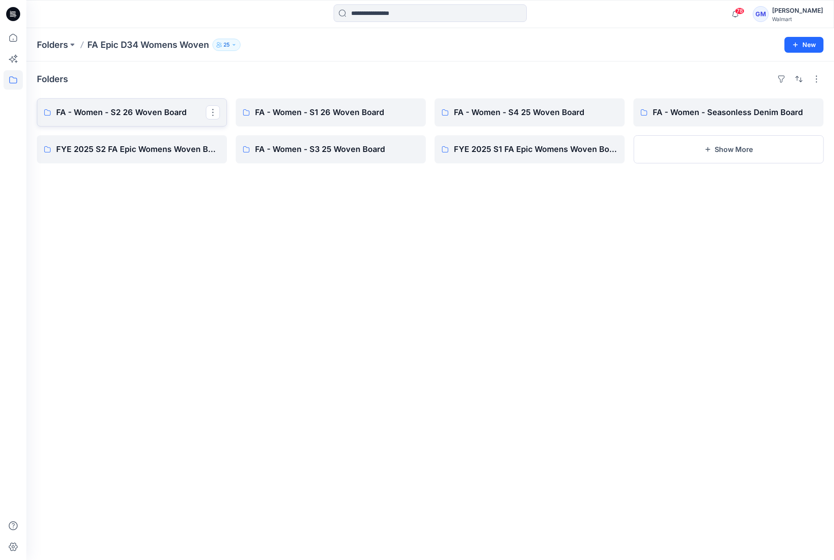
click at [161, 99] on link "FA - Women - S2 26 Woven Board" at bounding box center [132, 112] width 190 height 28
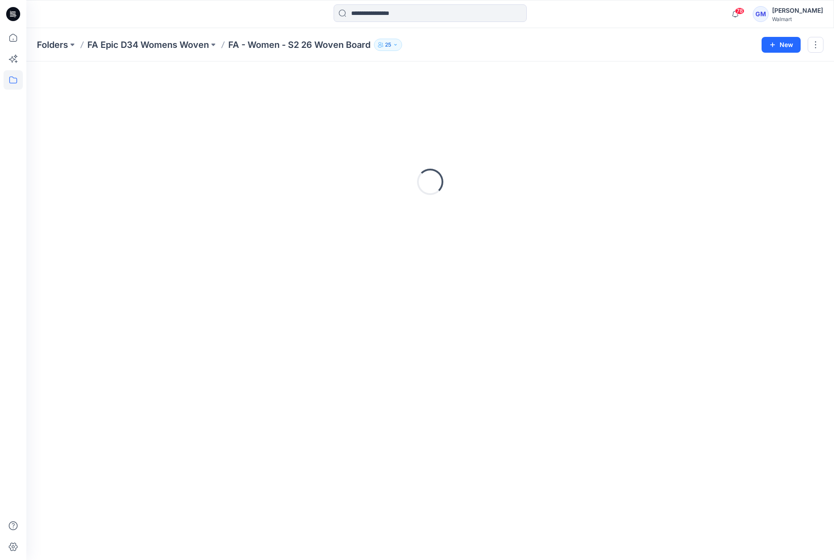
click at [156, 116] on div "Loading..." at bounding box center [430, 181] width 787 height 219
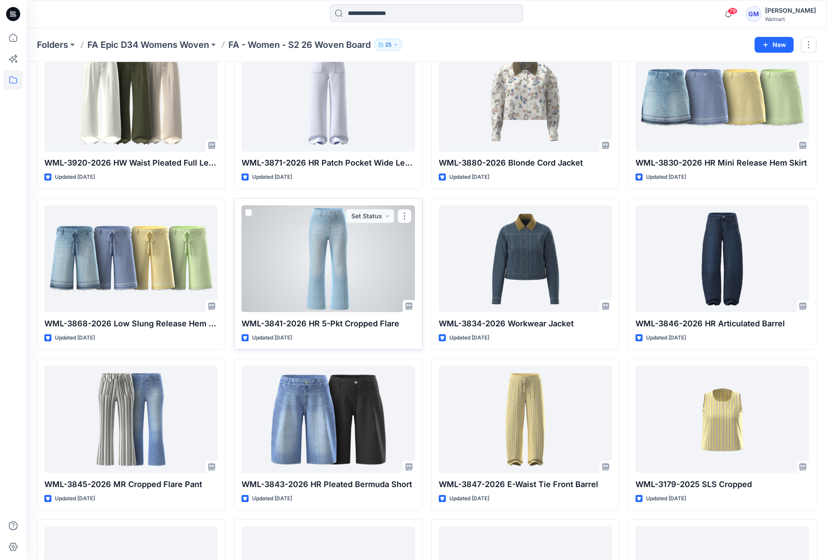
scroll to position [824, 0]
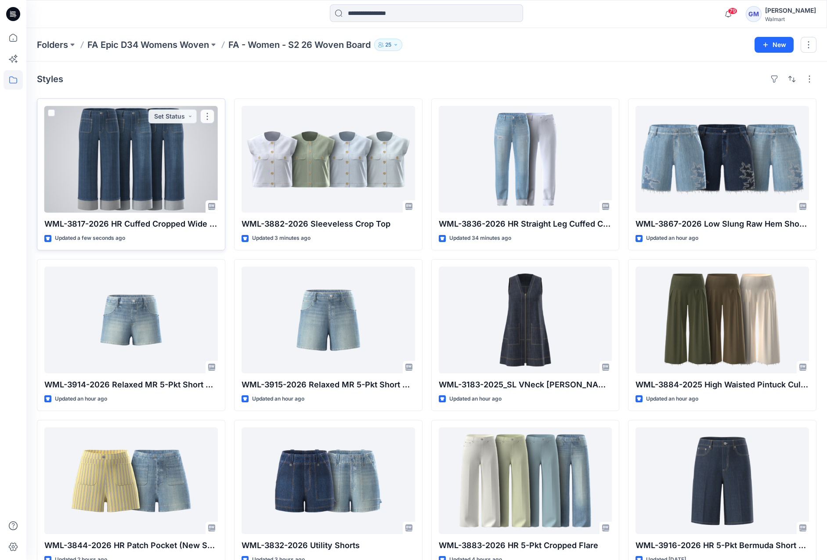
click at [177, 180] on div at bounding box center [130, 159] width 173 height 107
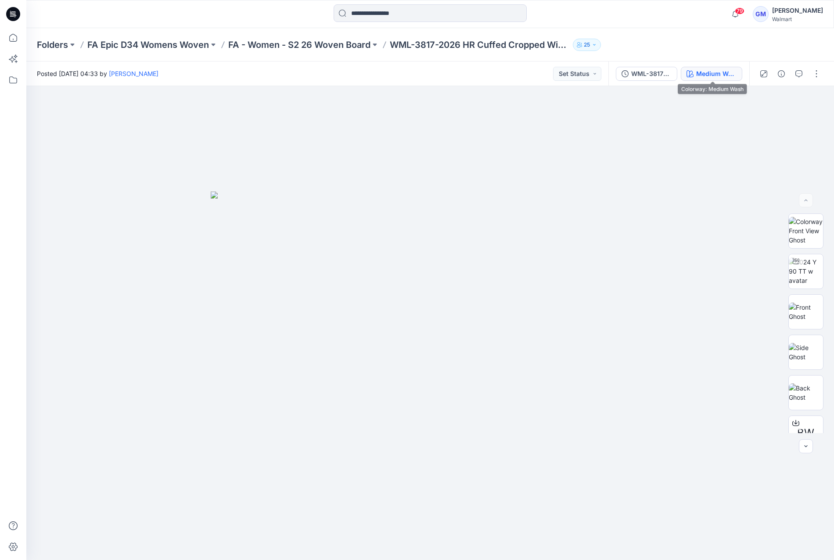
click at [730, 74] on div "Medium Wash" at bounding box center [716, 74] width 40 height 10
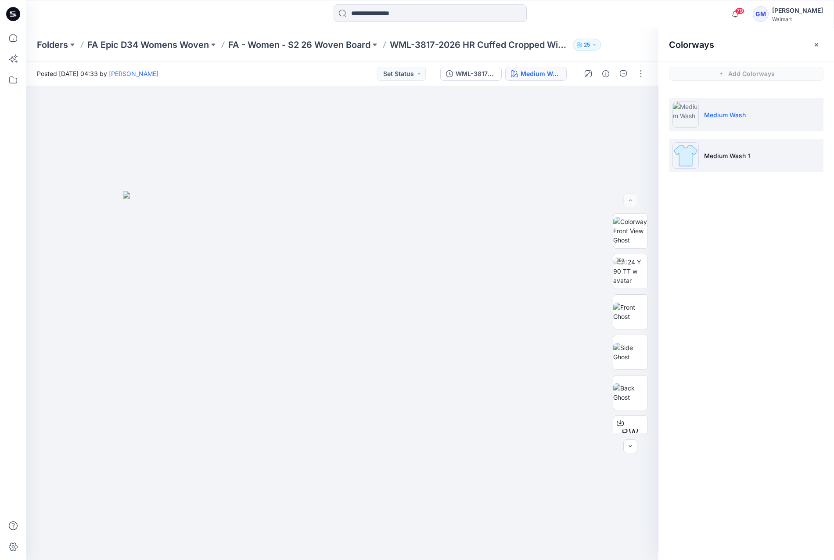
drag, startPoint x: 755, startPoint y: 150, endPoint x: 748, endPoint y: 154, distance: 8.3
click at [748, 154] on li "Medium Wash 1" at bounding box center [746, 155] width 155 height 33
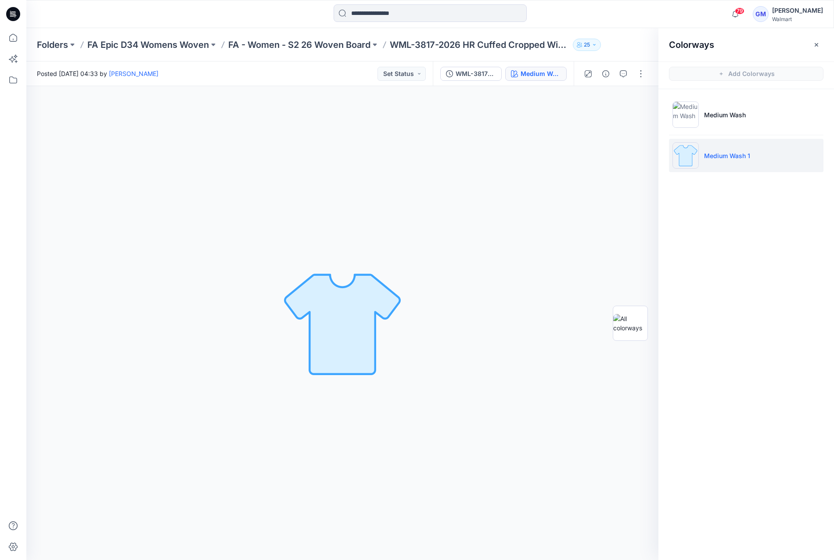
click at [749, 154] on p "Medium Wash 1" at bounding box center [727, 155] width 46 height 9
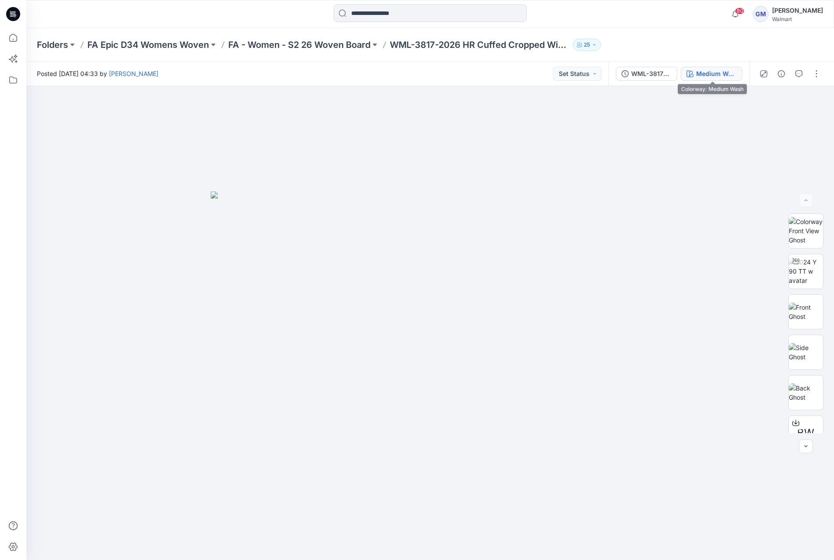
click at [722, 69] on div "Medium Wash" at bounding box center [716, 74] width 40 height 10
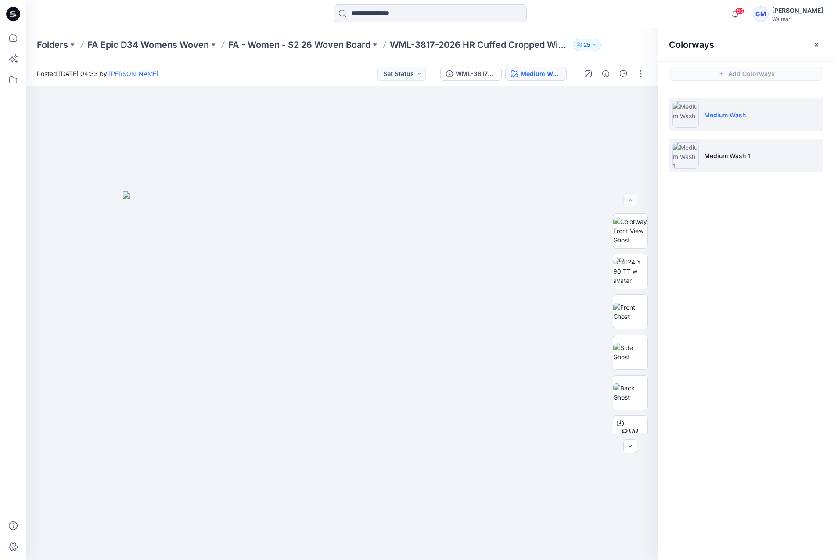
click at [750, 161] on li "Medium Wash 1" at bounding box center [746, 155] width 155 height 33
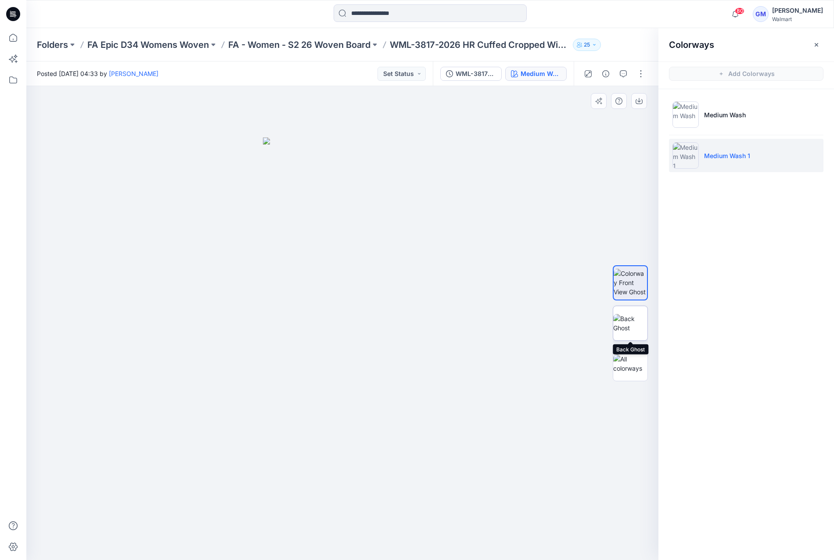
click at [644, 324] on img at bounding box center [630, 323] width 34 height 18
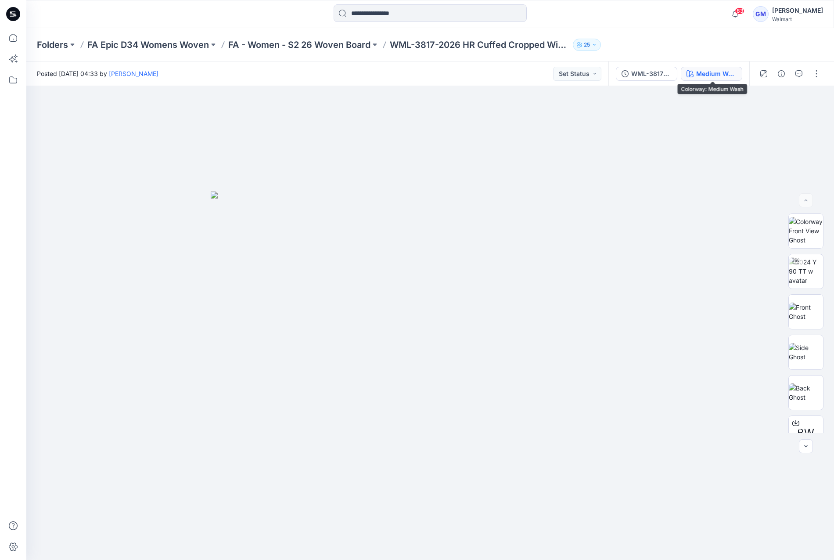
click at [707, 70] on div "Medium Wash" at bounding box center [716, 74] width 40 height 10
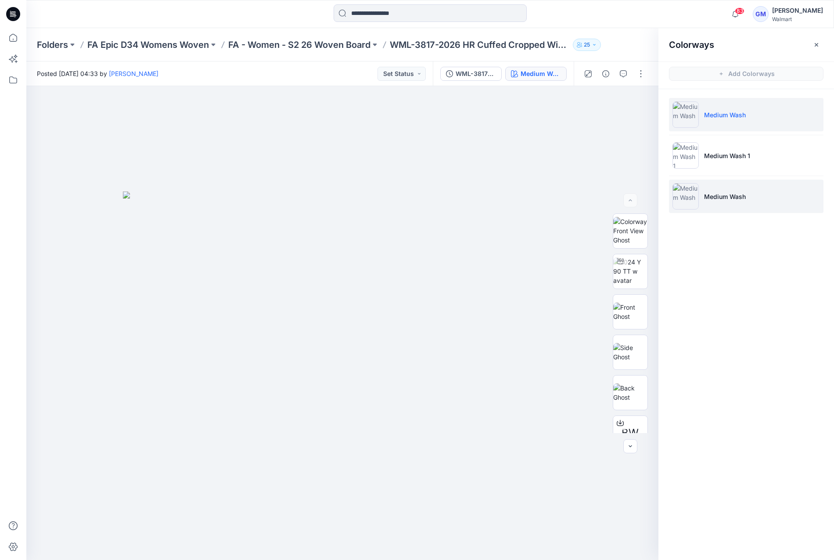
click at [746, 195] on li "Medium Wash" at bounding box center [746, 196] width 155 height 33
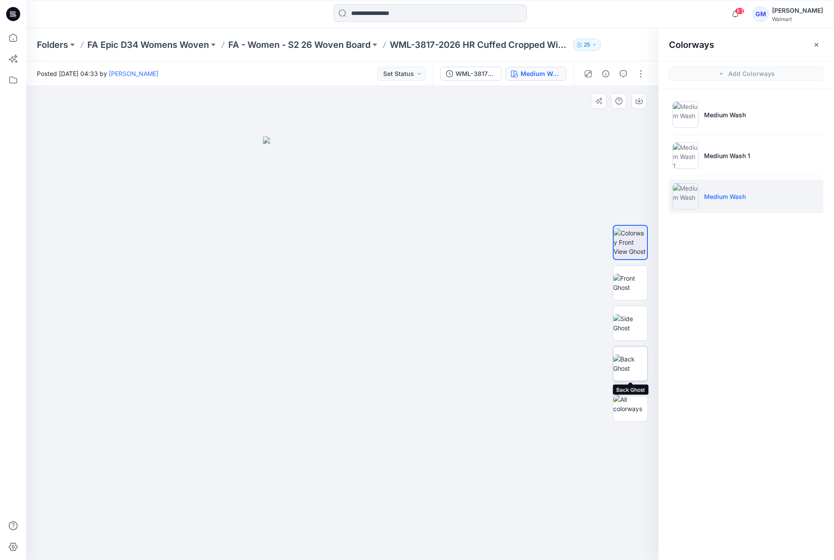
click at [634, 354] on img at bounding box center [630, 363] width 34 height 18
click at [643, 65] on div at bounding box center [614, 73] width 81 height 25
click at [645, 76] on button "button" at bounding box center [641, 74] width 14 height 14
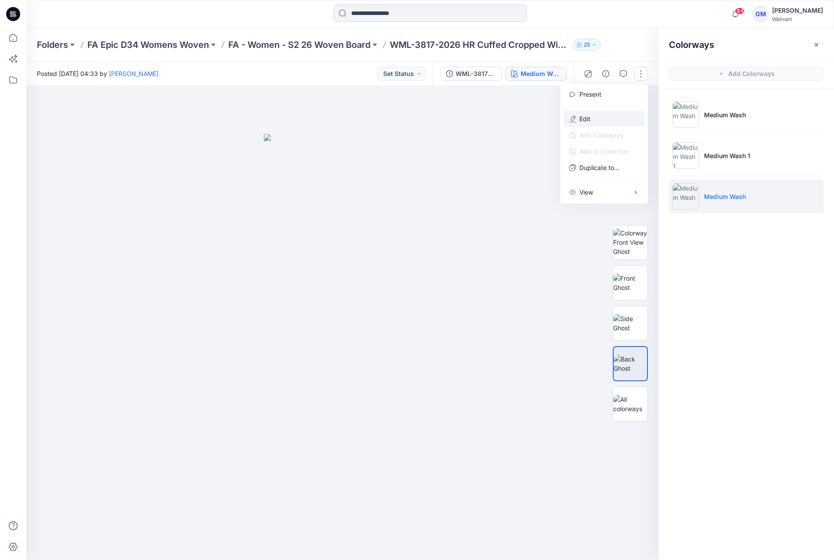
click at [606, 122] on button "Edit" at bounding box center [604, 119] width 81 height 16
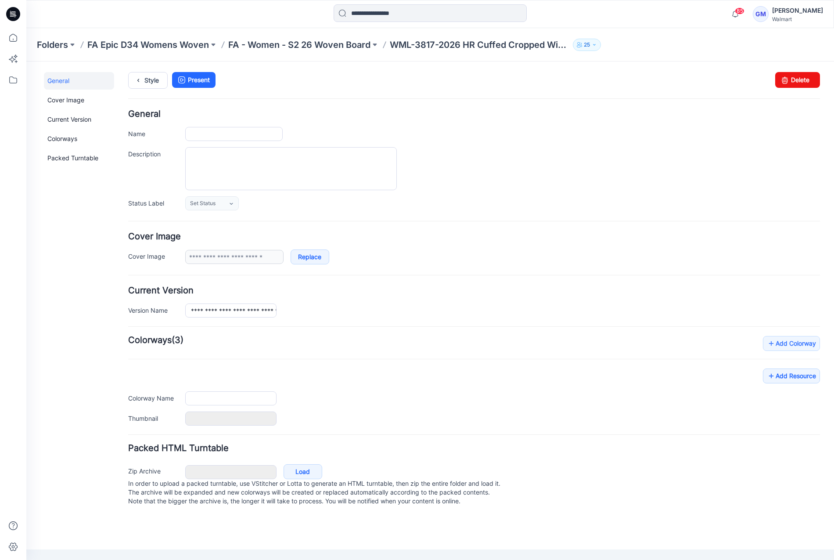
type input "**********"
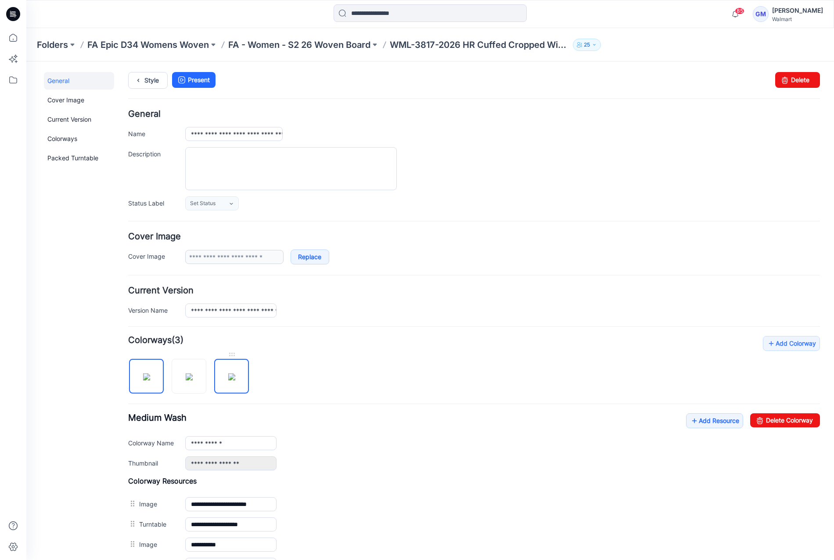
click at [232, 380] on img at bounding box center [231, 376] width 7 height 7
click at [143, 380] on img at bounding box center [146, 376] width 7 height 7
click at [228, 376] on img at bounding box center [231, 376] width 7 height 7
drag, startPoint x: 779, startPoint y: 422, endPoint x: 477, endPoint y: 87, distance: 450.4
click at [778, 422] on link "Delete Colorway" at bounding box center [785, 420] width 70 height 14
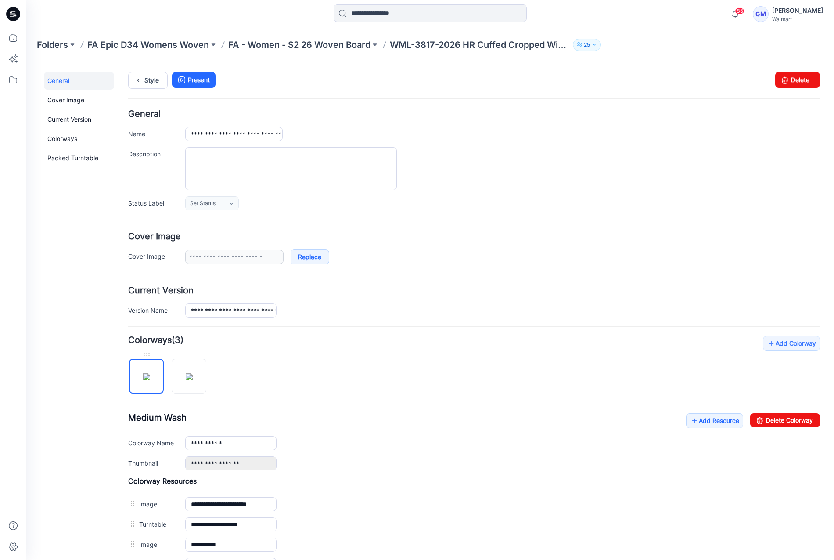
click at [150, 373] on img at bounding box center [146, 376] width 7 height 7
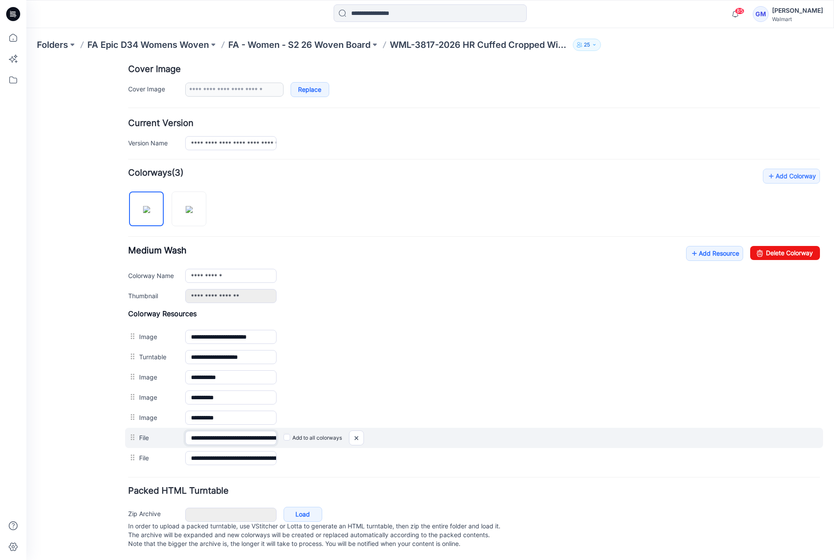
scroll to position [0, 51]
drag, startPoint x: 259, startPoint y: 425, endPoint x: 374, endPoint y: 427, distance: 114.6
click at [374, 428] on div "**********" at bounding box center [474, 438] width 698 height 20
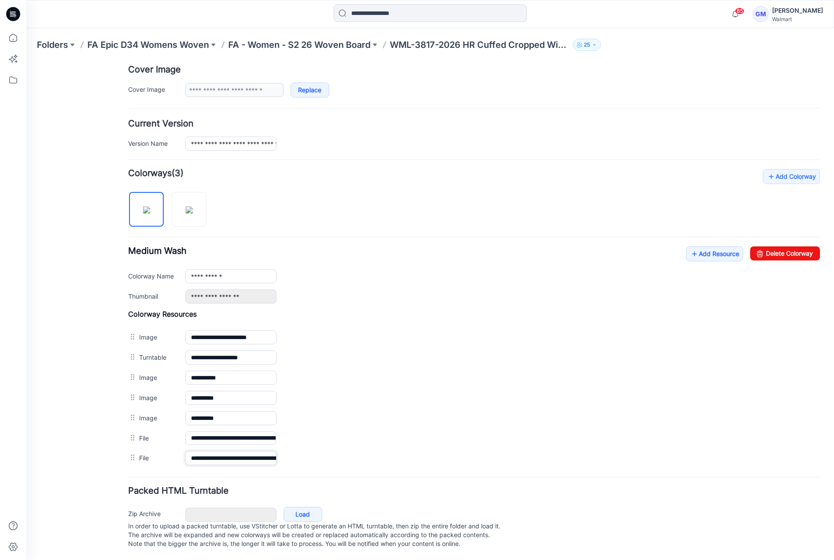
scroll to position [0, 140]
drag, startPoint x: 245, startPoint y: 449, endPoint x: 352, endPoint y: 460, distance: 108.2
click at [352, 460] on form "**********" at bounding box center [474, 247] width 692 height 608
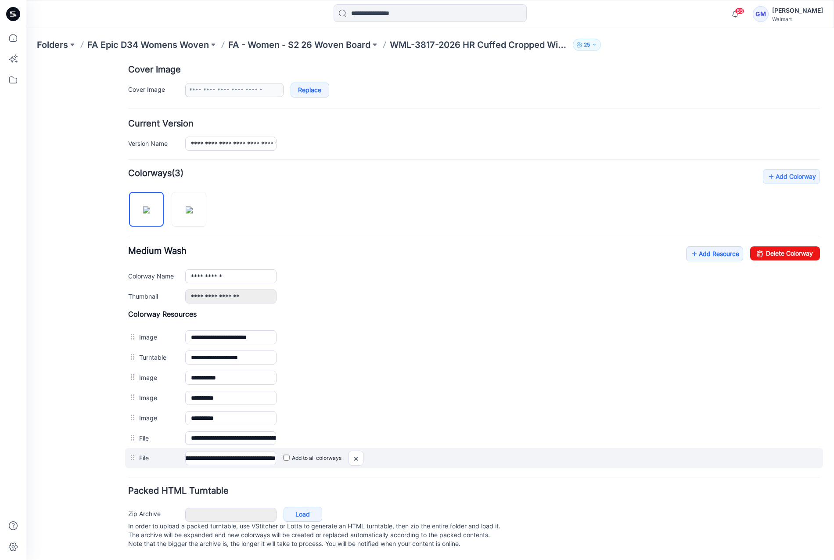
scroll to position [0, 0]
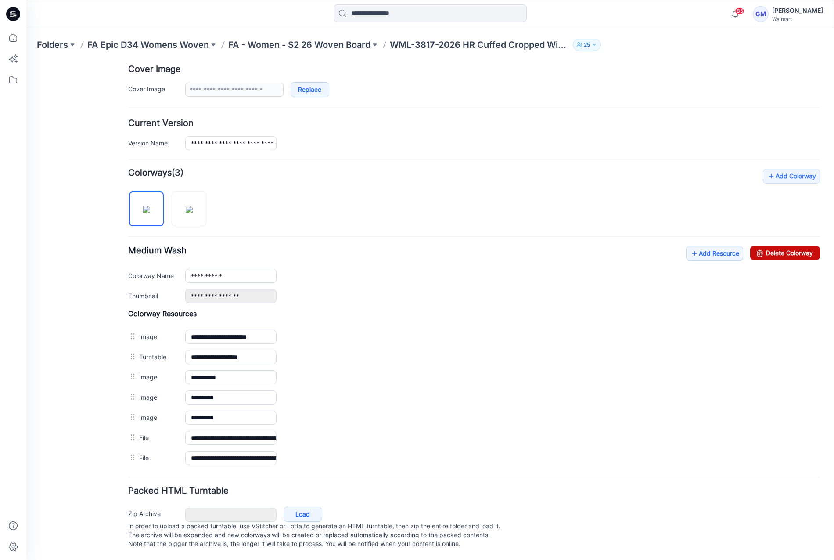
click at [786, 246] on link "Delete Colorway" at bounding box center [785, 253] width 70 height 14
type input "**********"
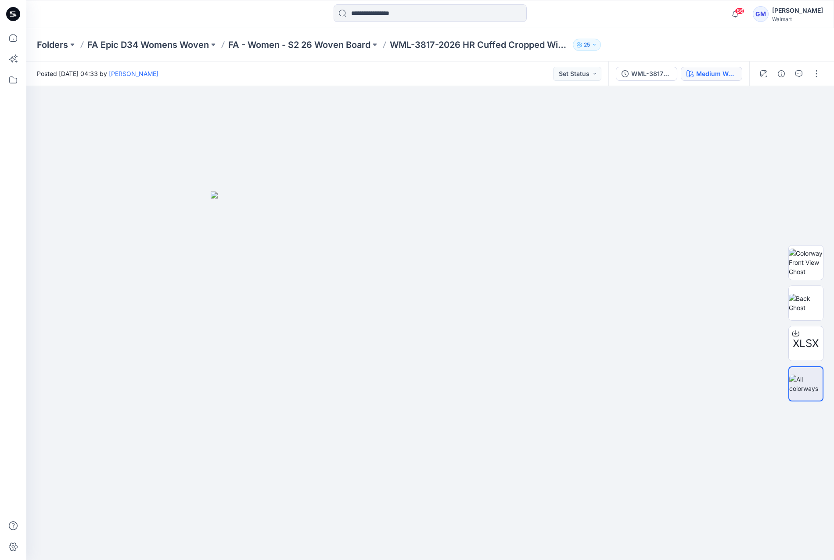
click at [726, 69] on div "Medium Wash 1" at bounding box center [716, 74] width 40 height 10
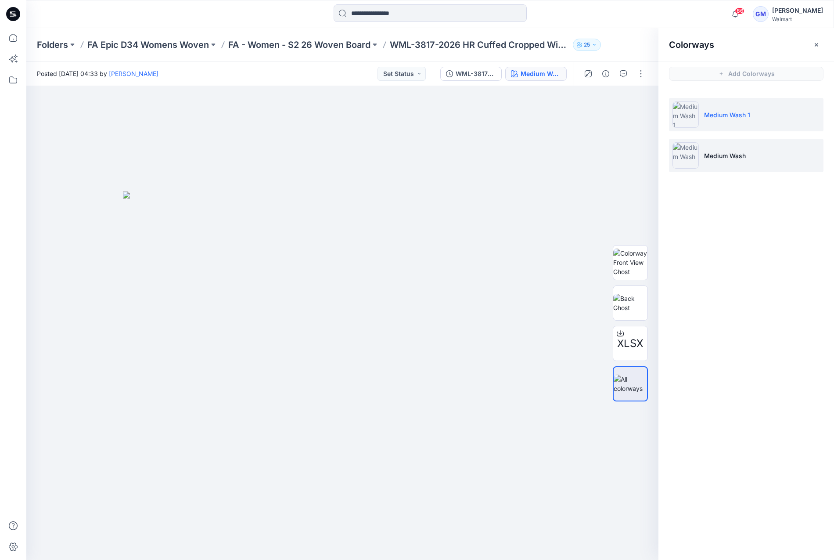
click at [722, 157] on p "Medium Wash" at bounding box center [725, 155] width 42 height 9
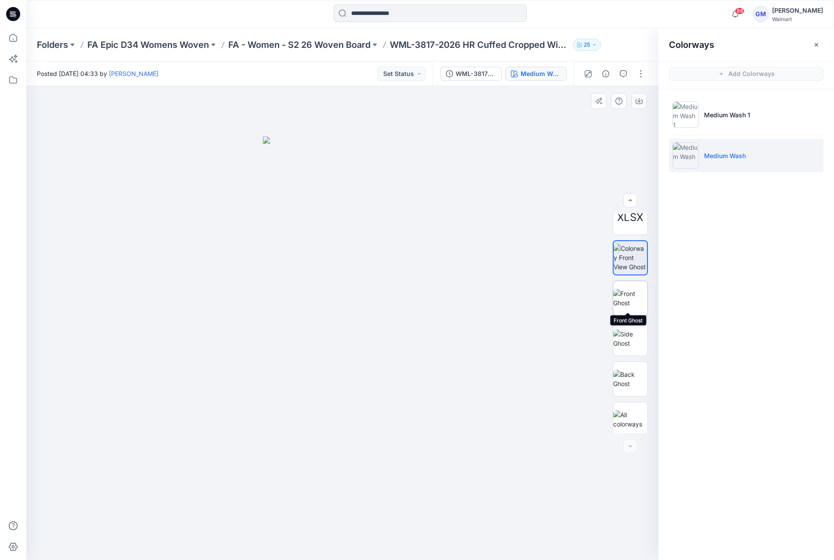
scroll to position [18, 0]
click at [646, 68] on button "button" at bounding box center [641, 74] width 14 height 14
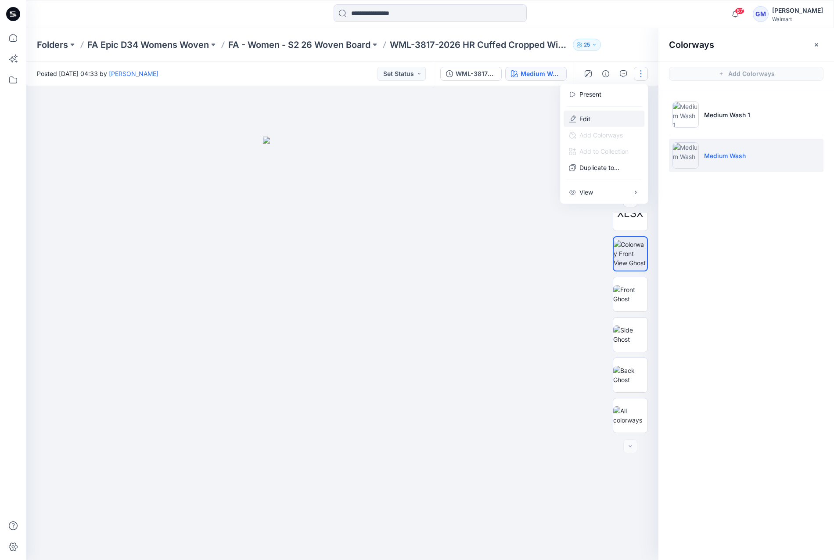
click at [594, 123] on button "Edit" at bounding box center [604, 119] width 81 height 16
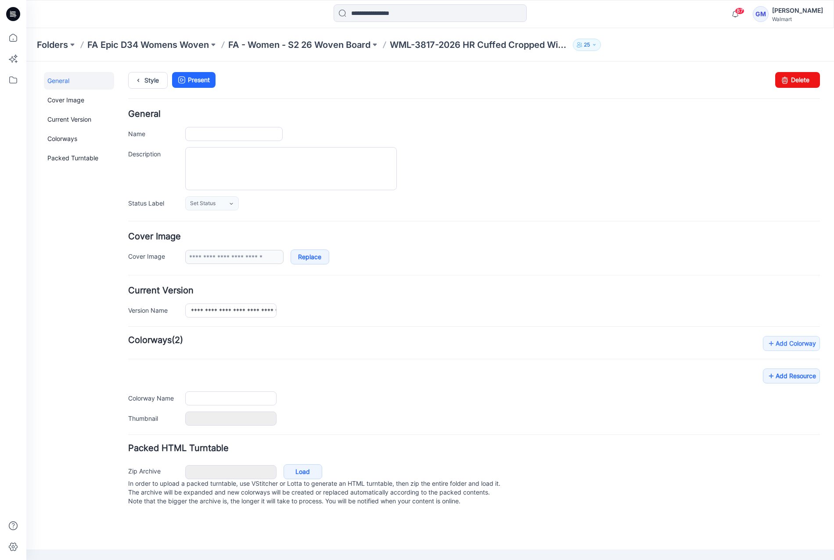
type input "**********"
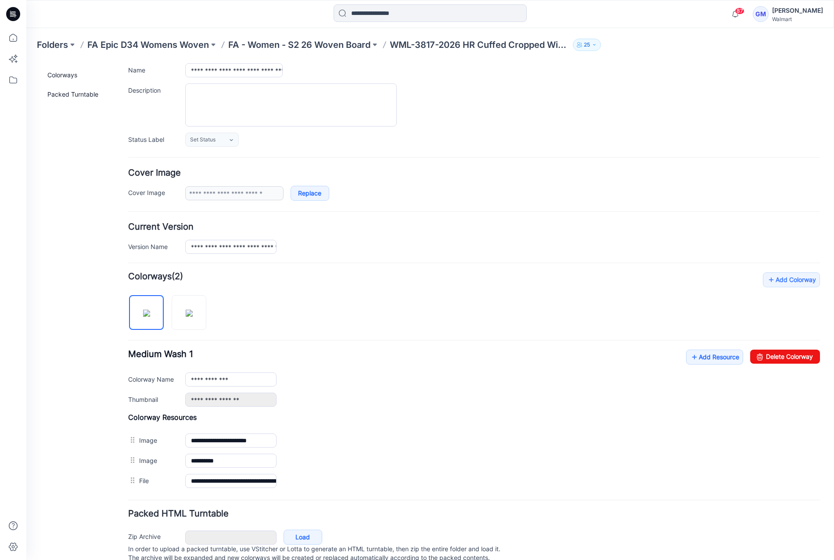
scroll to position [92, 0]
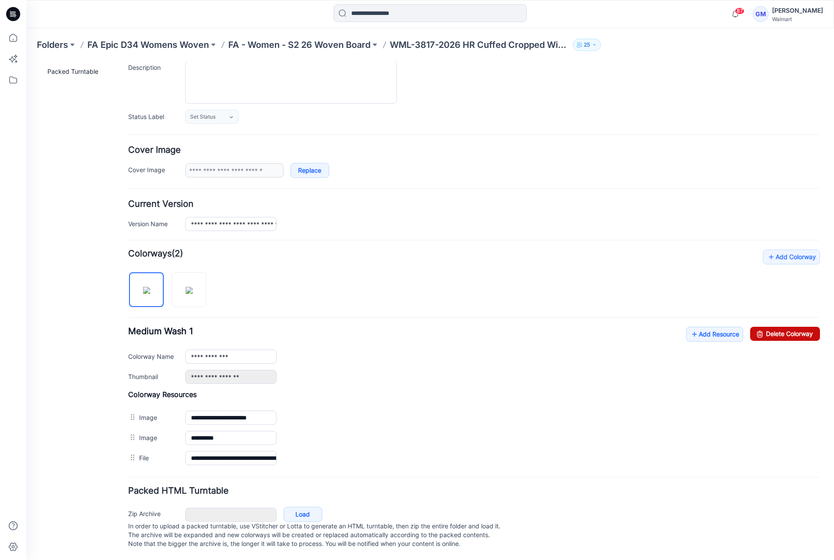
drag, startPoint x: 786, startPoint y: 328, endPoint x: 500, endPoint y: 103, distance: 364.2
click at [786, 328] on link "Delete Colorway" at bounding box center [785, 334] width 70 height 14
type input "**********"
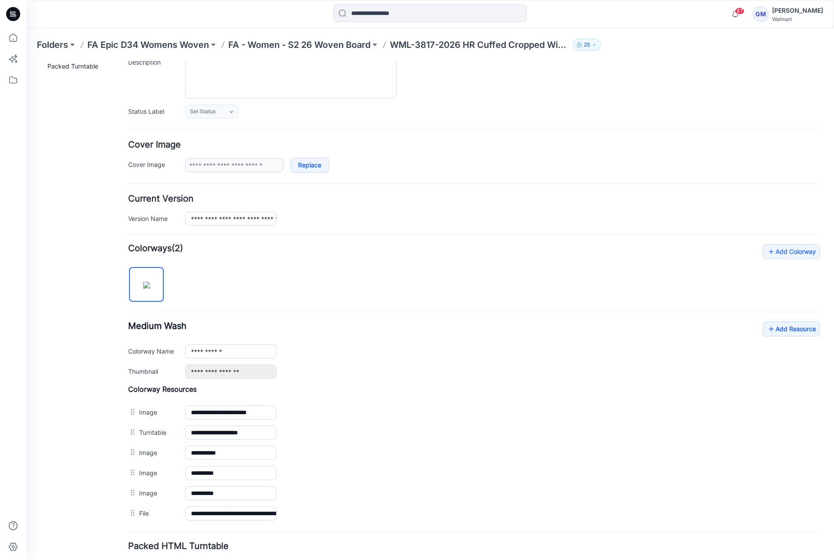
click at [143, 2] on div "87 Notifications Your style WML-3817-2026 HR Cuffed Cropped Wide Leg_ has been …" at bounding box center [430, 14] width 808 height 28
click at [785, 325] on link "Add Resource" at bounding box center [791, 328] width 57 height 15
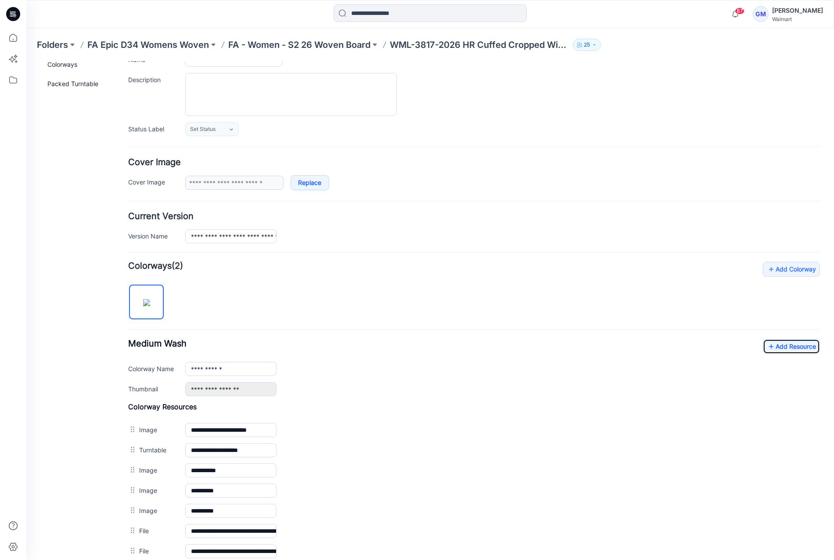
scroll to position [0, 0]
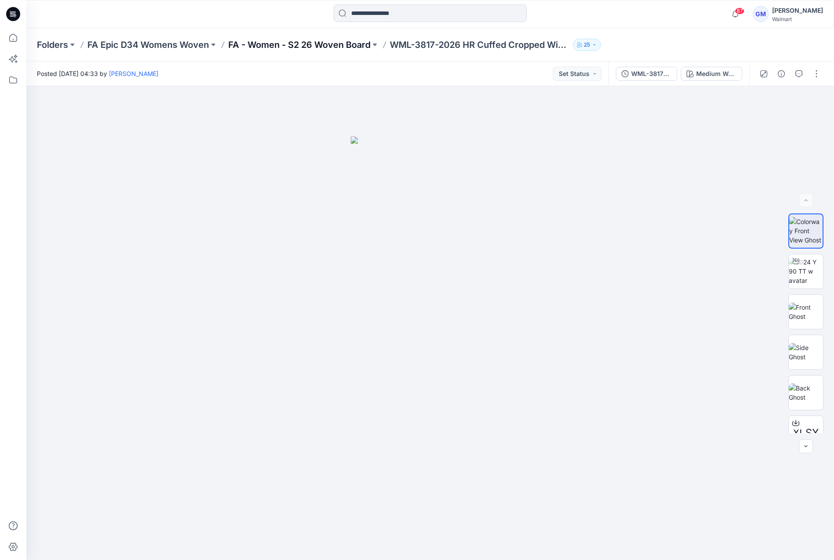
click at [335, 46] on p "FA - Women - S2 26 Woven Board" at bounding box center [299, 45] width 142 height 12
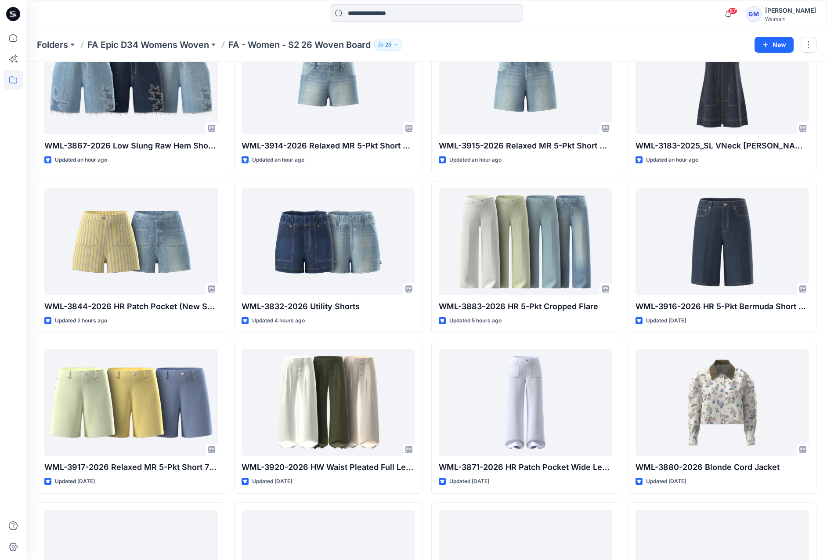
scroll to position [244, 0]
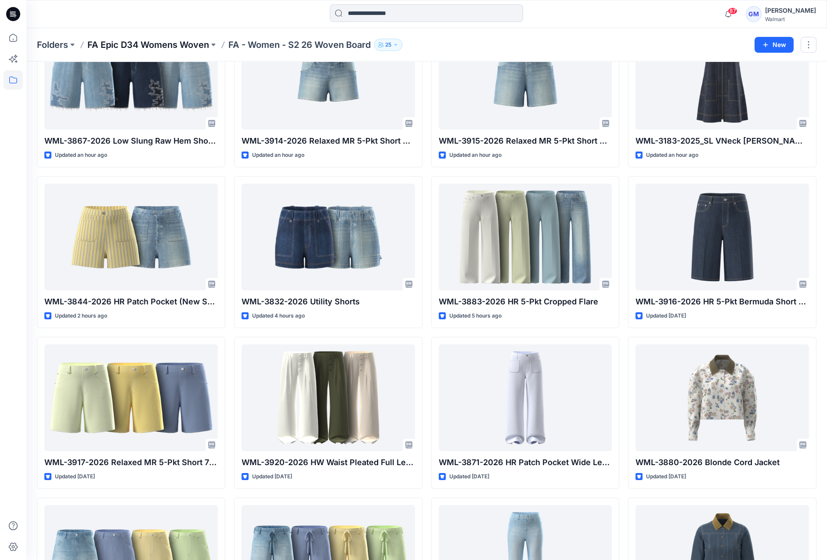
click at [171, 44] on p "FA Epic D34 Womens Woven" at bounding box center [148, 45] width 122 height 12
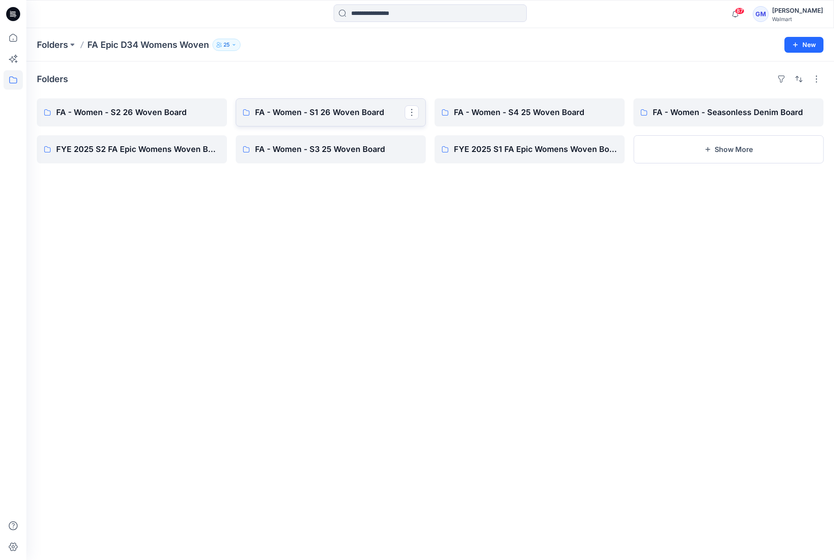
click at [341, 107] on p "FA - Women - S1 26 Woven Board" at bounding box center [330, 112] width 150 height 12
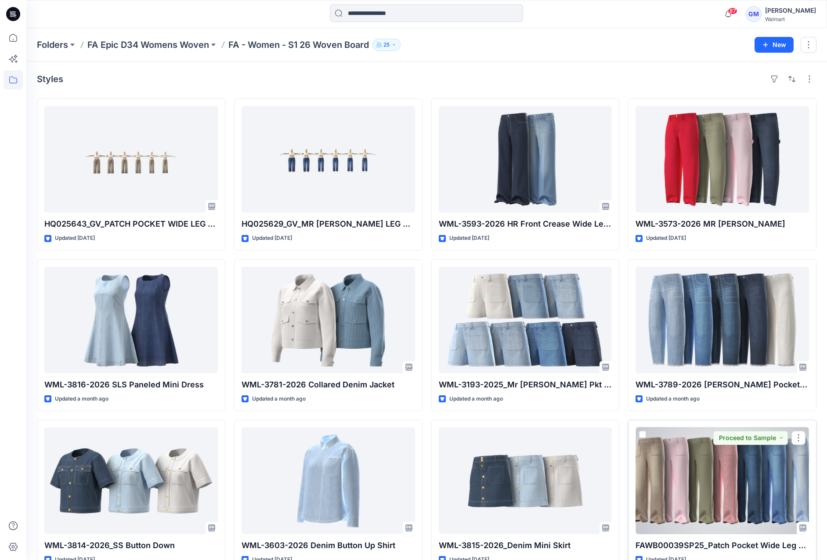
scroll to position [53, 0]
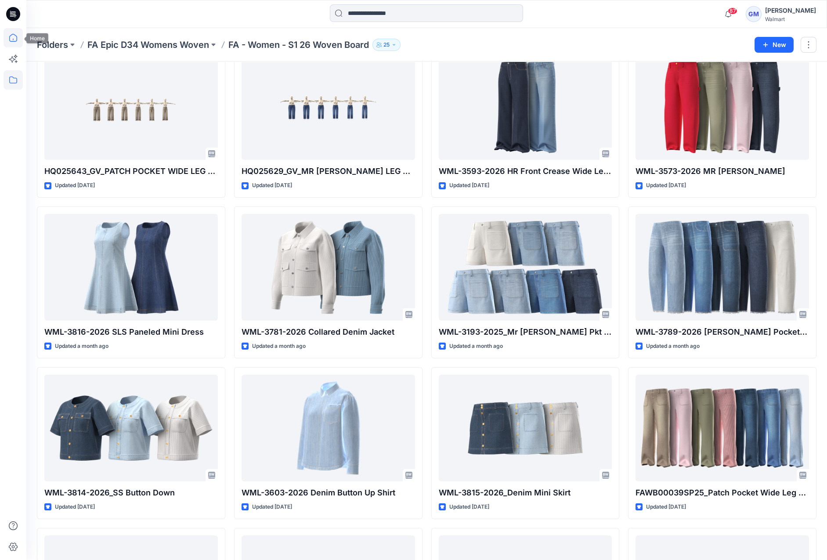
click at [7, 38] on icon at bounding box center [13, 37] width 19 height 19
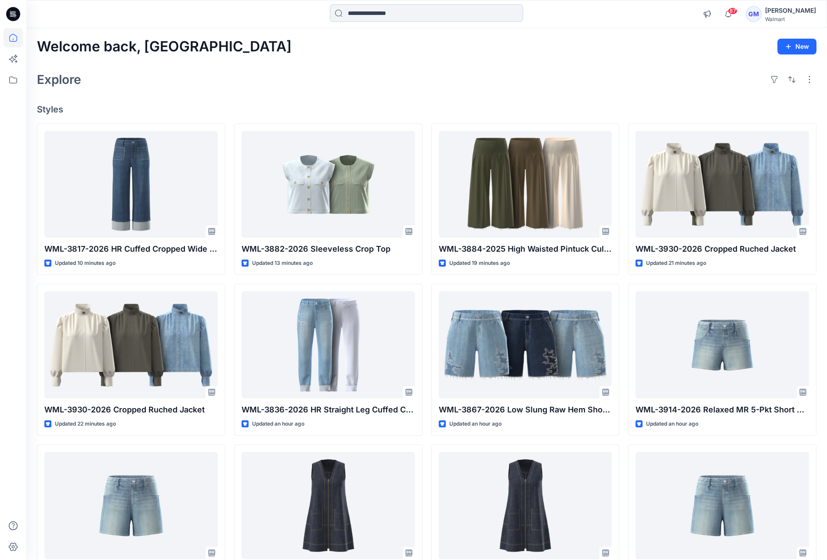
click at [372, 15] on input at bounding box center [426, 13] width 193 height 18
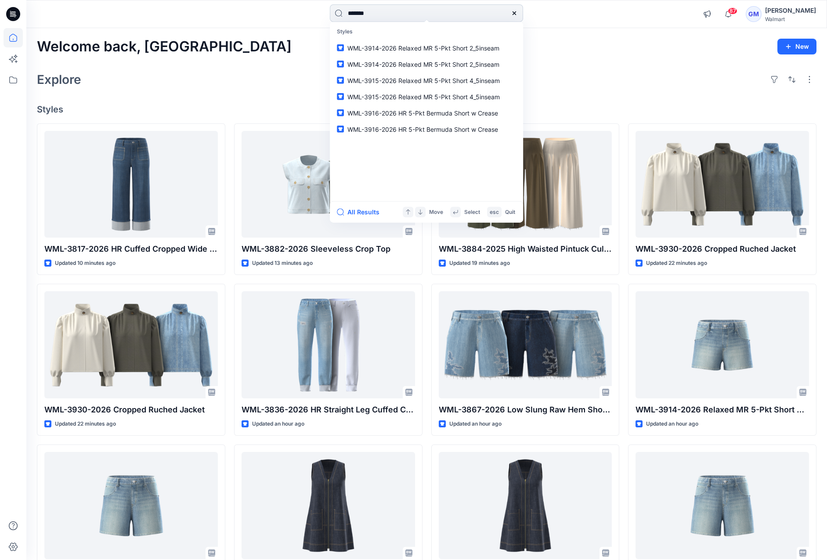
type input "********"
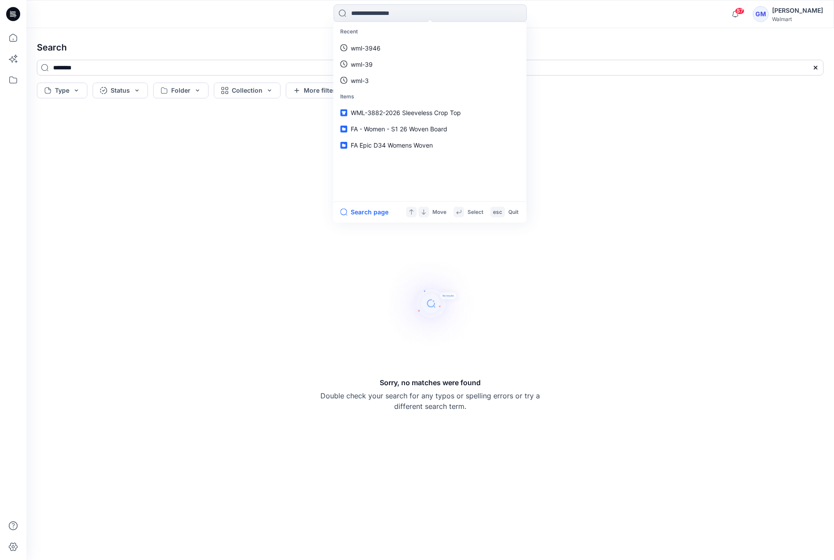
click at [146, 62] on input "********" at bounding box center [430, 68] width 787 height 16
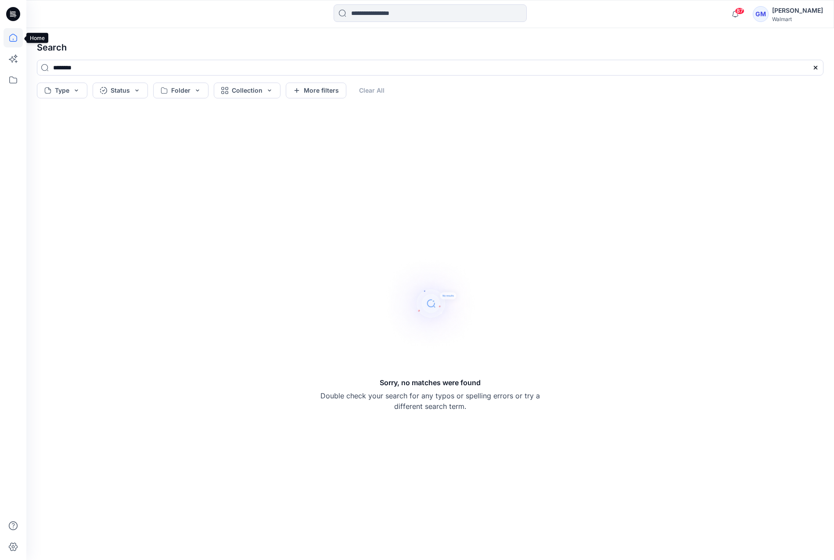
click at [17, 32] on icon at bounding box center [13, 37] width 19 height 19
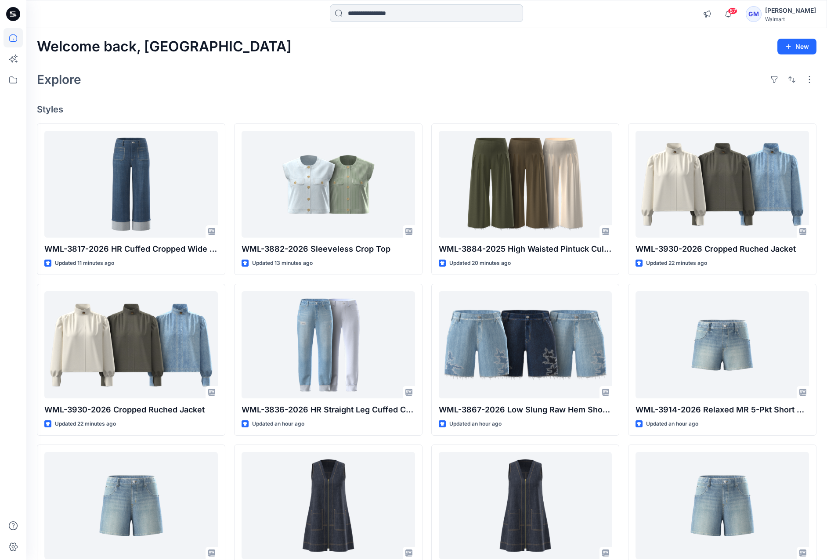
click at [436, 6] on input at bounding box center [426, 13] width 193 height 18
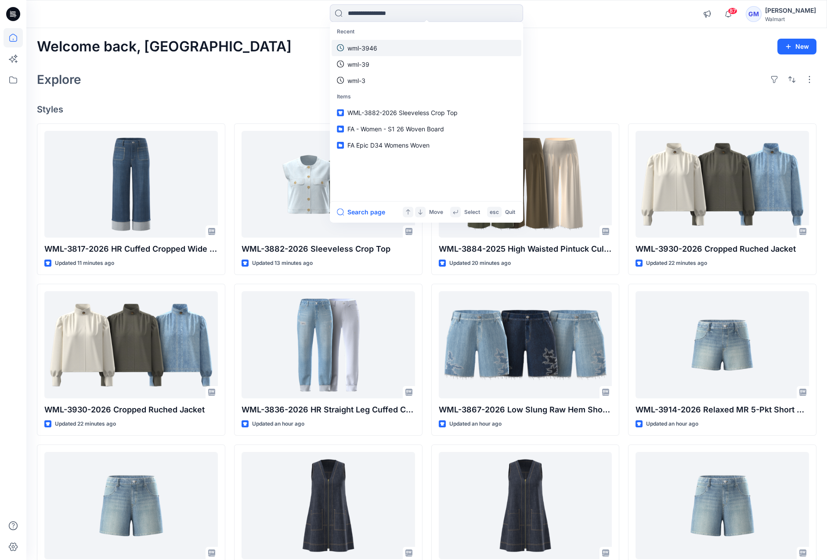
click at [393, 40] on link "wml-3946" at bounding box center [426, 48] width 190 height 16
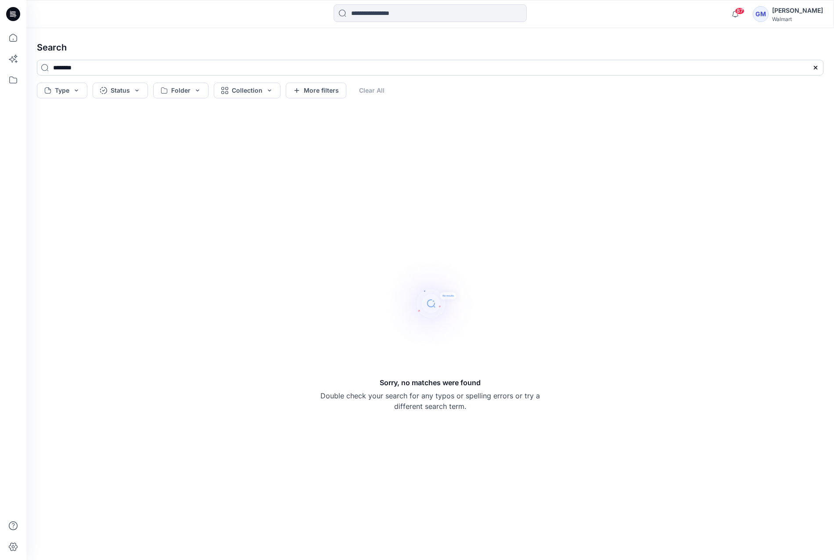
click at [123, 69] on input "********" at bounding box center [430, 68] width 787 height 16
drag, startPoint x: 80, startPoint y: 69, endPoint x: 157, endPoint y: 67, distance: 76.9
click at [93, 67] on input "********" at bounding box center [430, 68] width 787 height 16
drag, startPoint x: 80, startPoint y: 67, endPoint x: 220, endPoint y: 53, distance: 140.8
click at [140, 72] on input "********" at bounding box center [430, 68] width 787 height 16
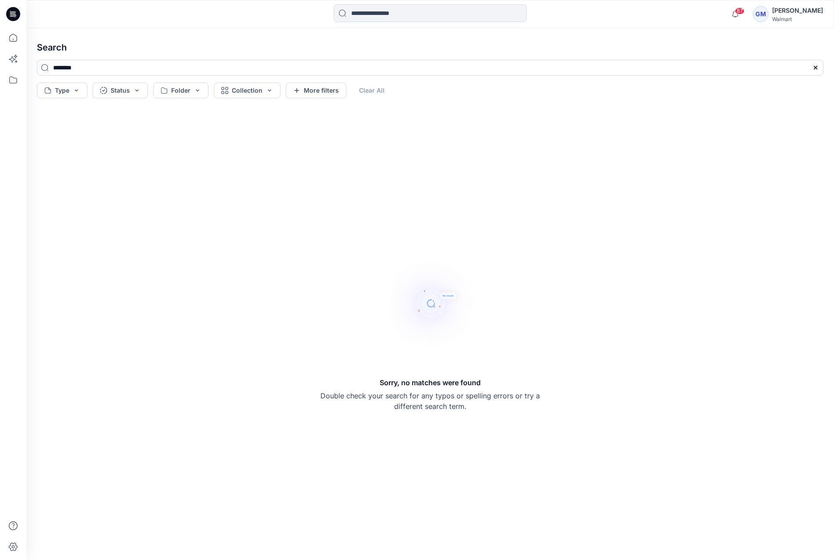
type input "********"
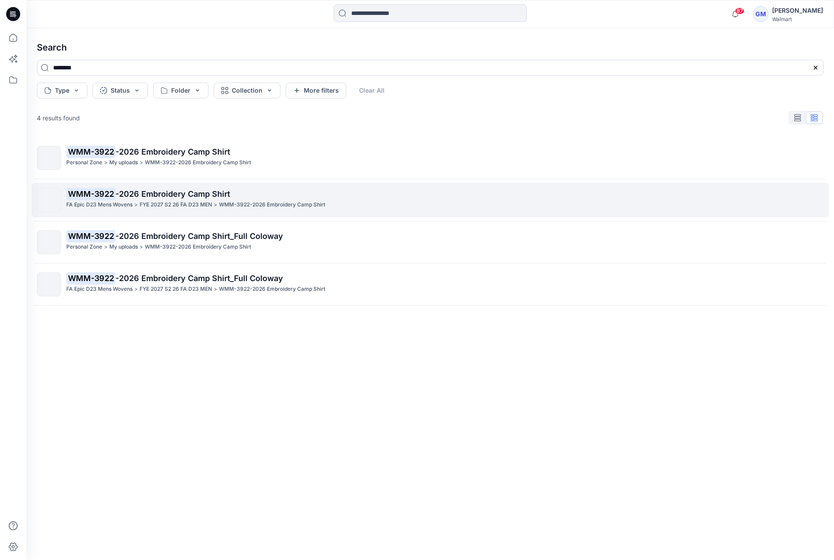
click at [227, 189] on span "-2026 Embroidery Camp Shirt" at bounding box center [172, 193] width 115 height 9
